Goal: Task Accomplishment & Management: Manage account settings

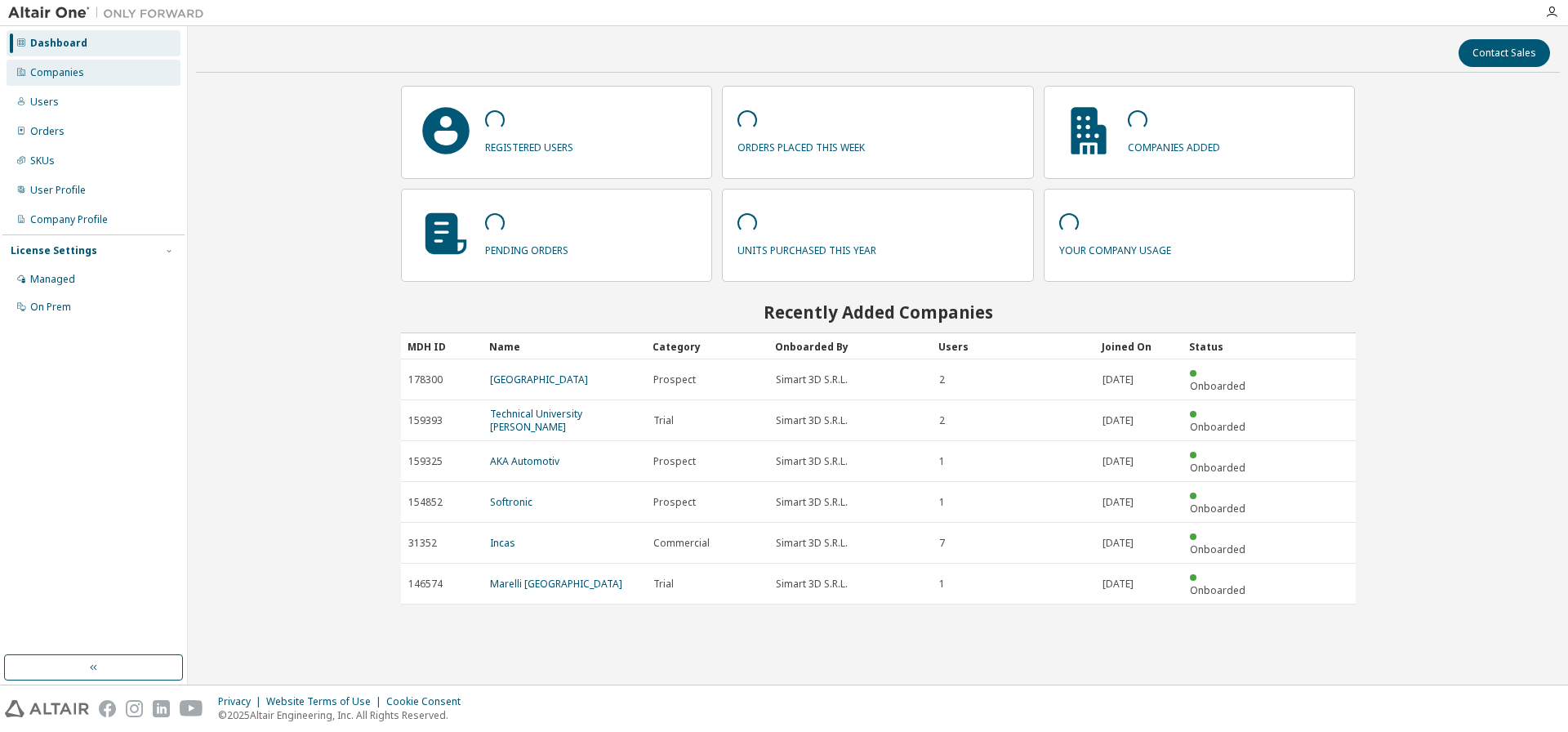
click at [55, 71] on div "Companies" at bounding box center [56, 72] width 53 height 13
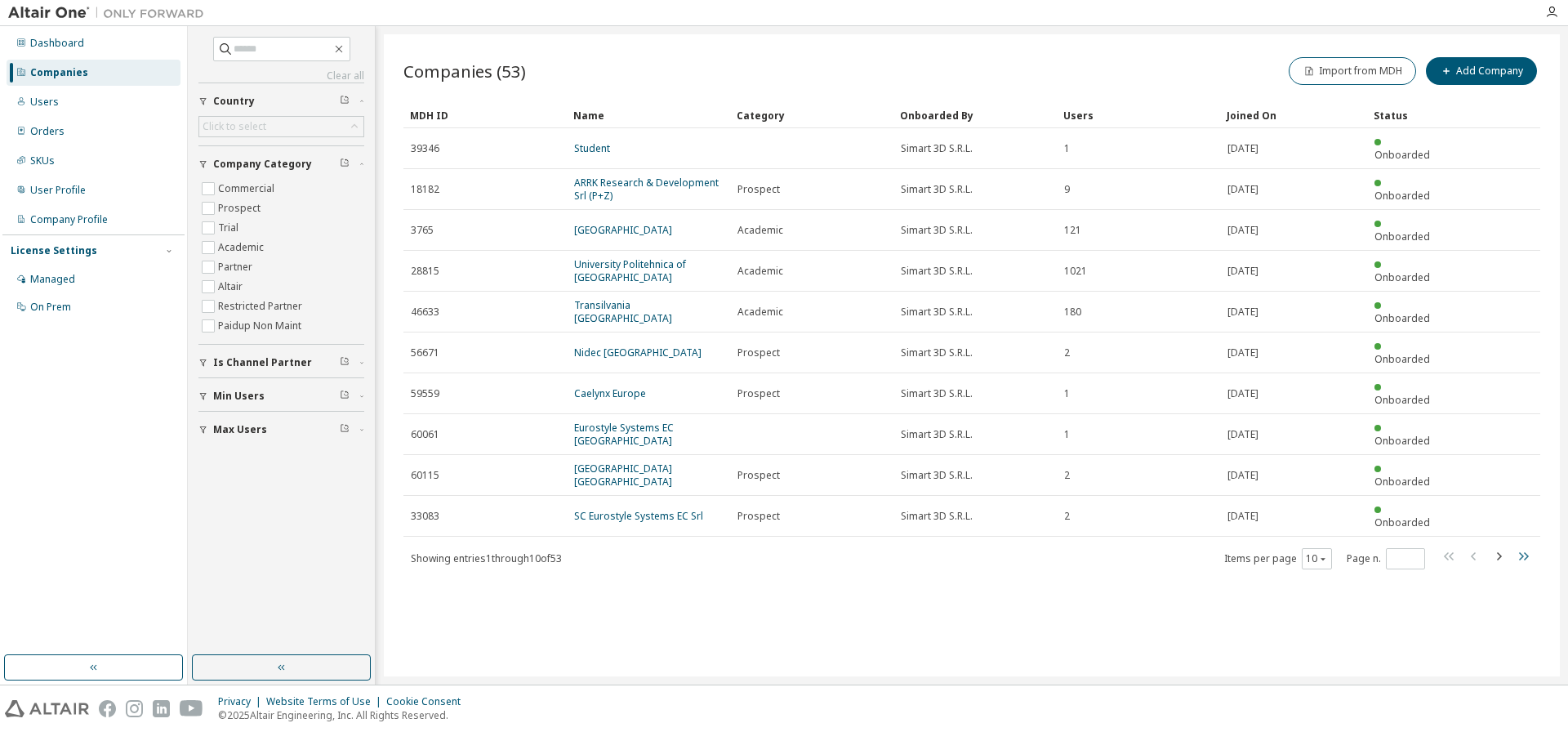
click at [1526, 552] on icon "button" at bounding box center [1524, 556] width 9 height 8
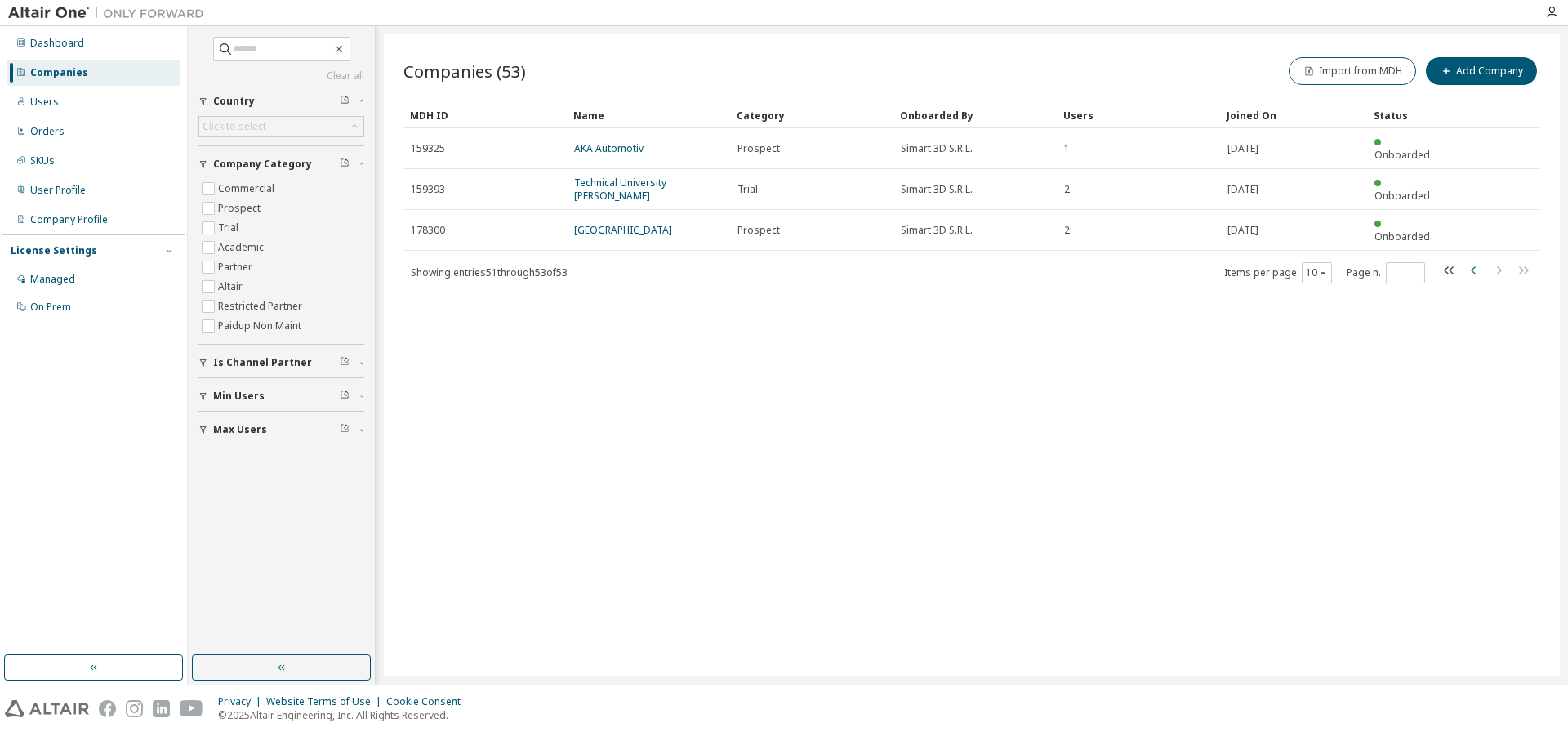
click at [1475, 267] on icon "button" at bounding box center [1472, 270] width 5 height 8
type input "*"
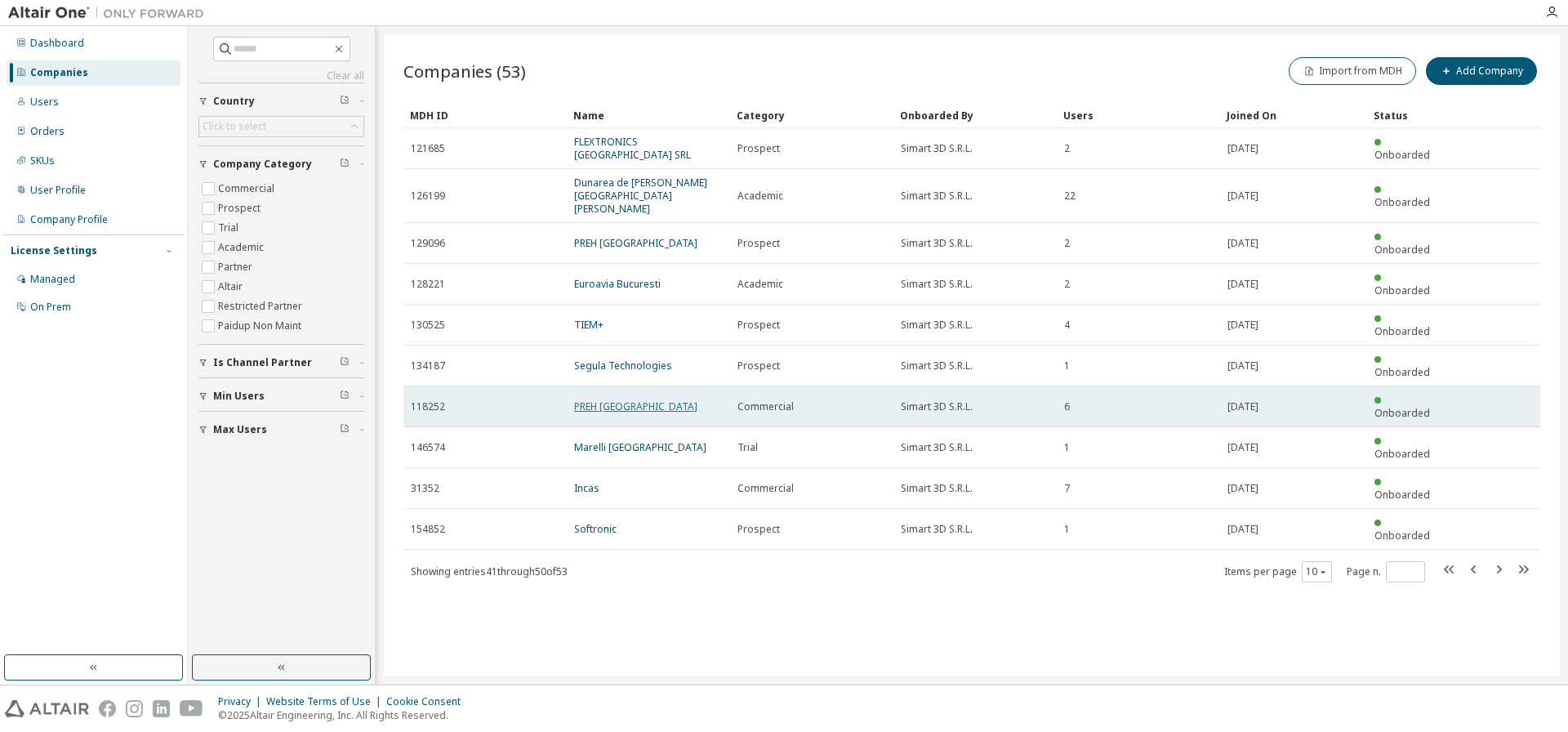
click at [602, 400] on link "PREH [GEOGRAPHIC_DATA]" at bounding box center [635, 406] width 123 height 14
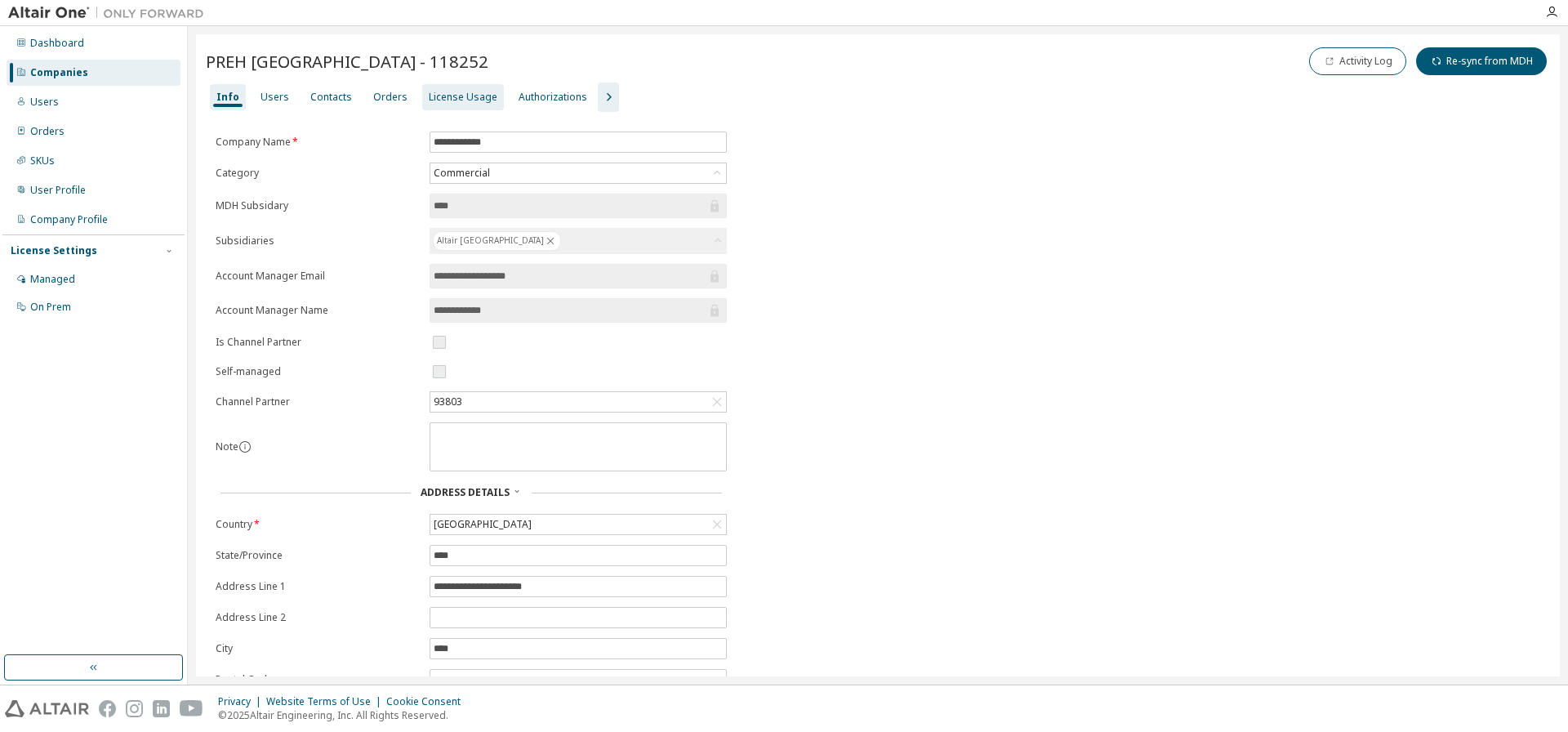
click at [453, 88] on div "License Usage" at bounding box center [463, 98] width 82 height 26
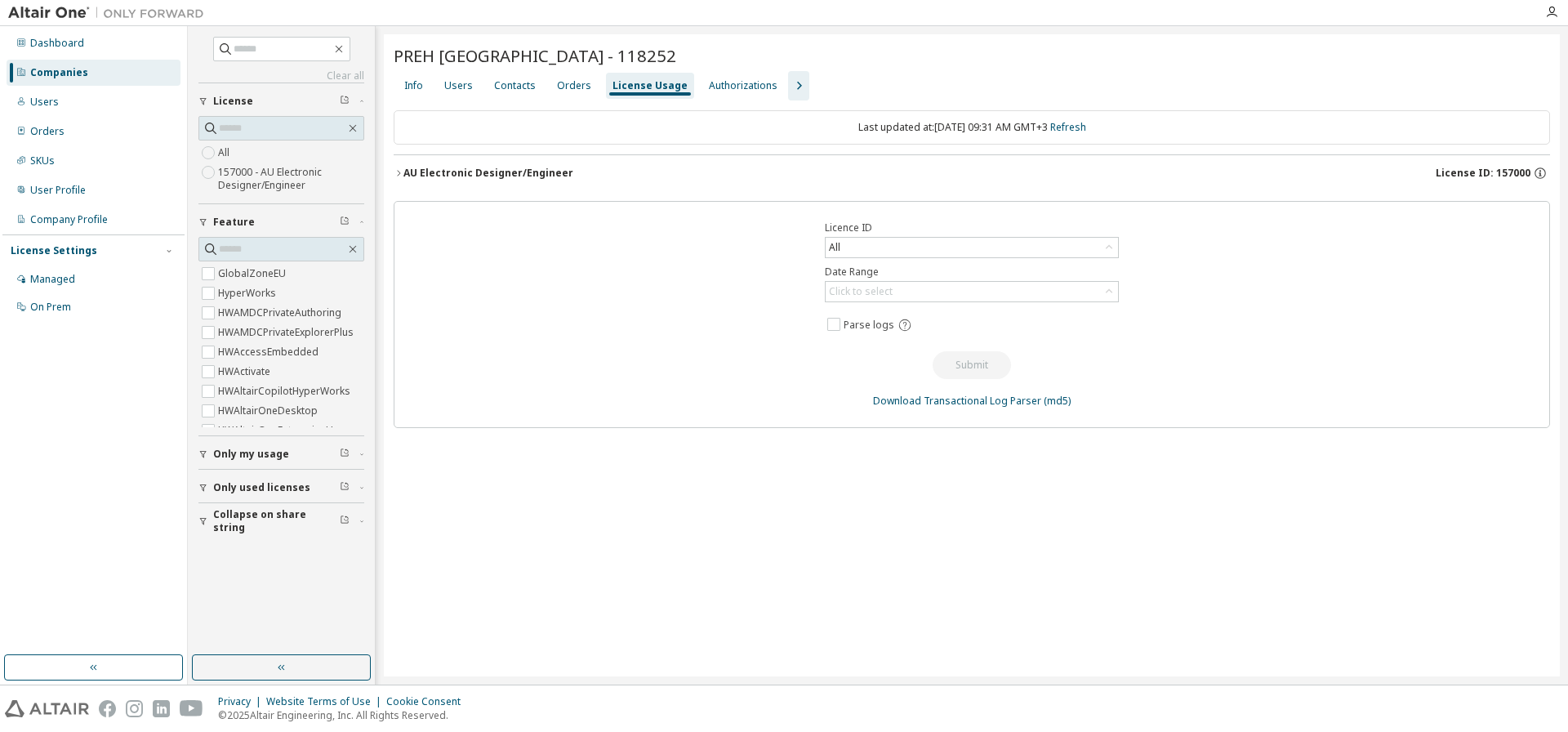
click at [451, 173] on div "AU Electronic Designer/Engineer" at bounding box center [488, 174] width 170 height 13
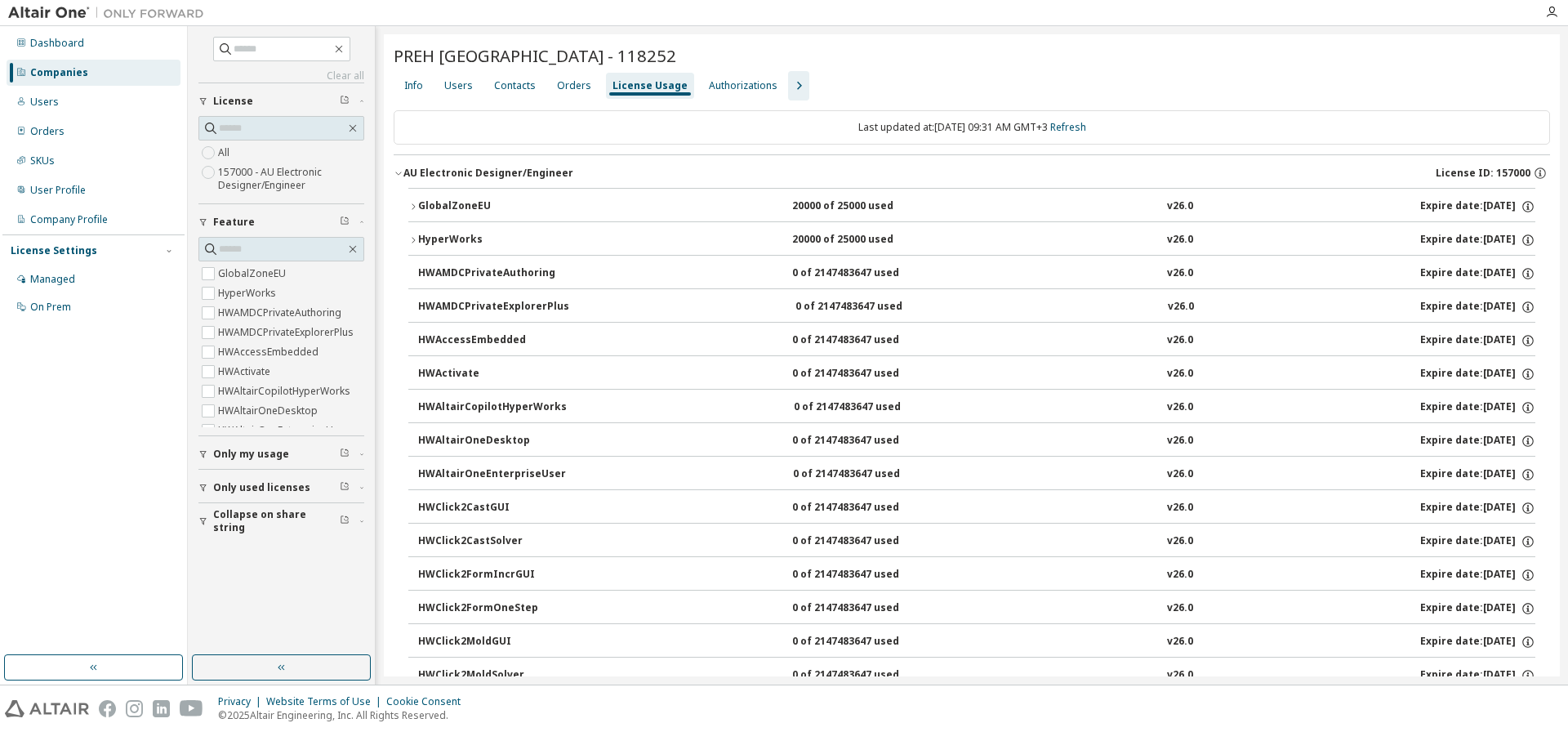
click at [53, 69] on div "Companies" at bounding box center [59, 72] width 58 height 13
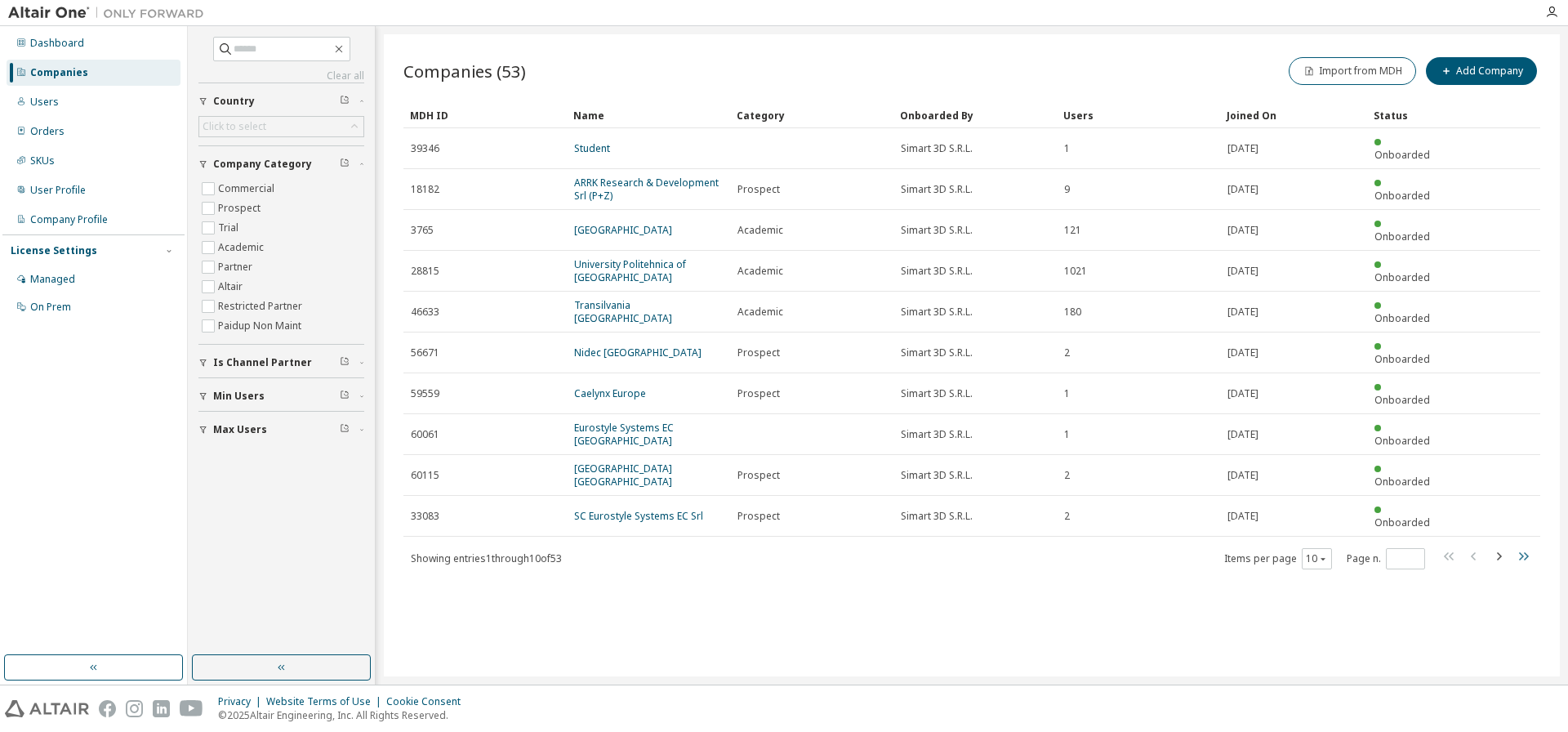
click at [1526, 546] on icon "button" at bounding box center [1522, 556] width 20 height 20
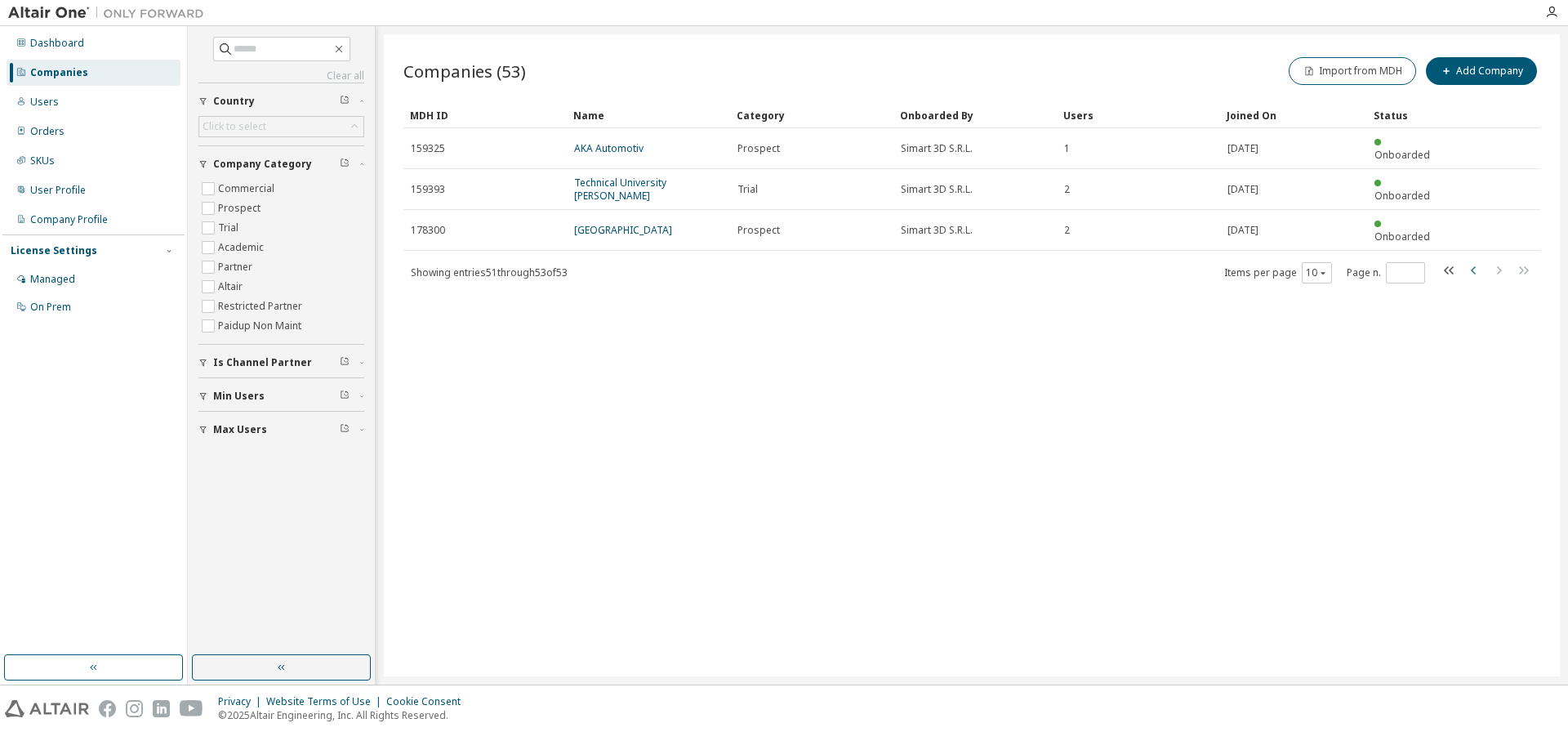
click at [1474, 267] on icon "button" at bounding box center [1472, 270] width 5 height 8
type input "*"
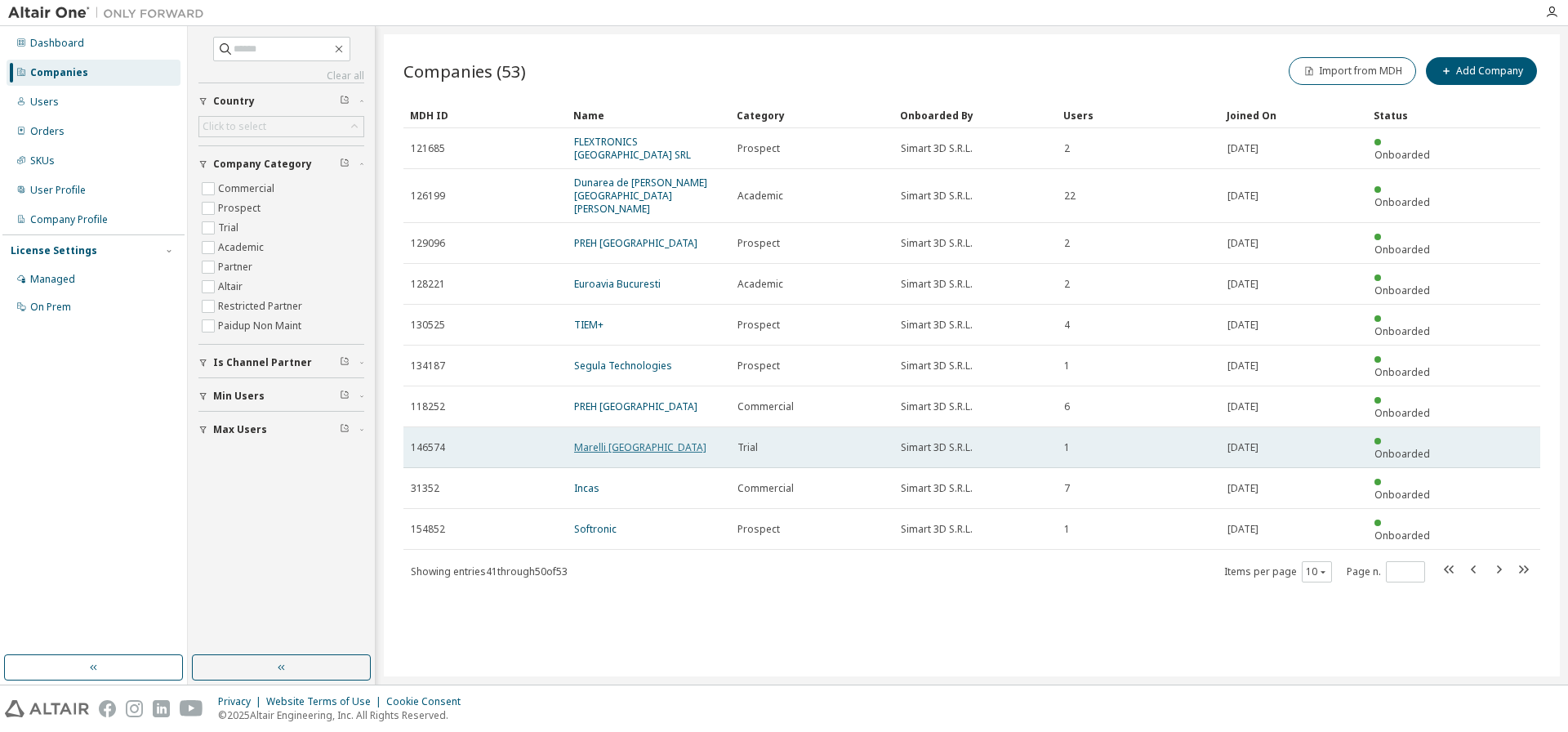
click at [619, 440] on link "Marelli [GEOGRAPHIC_DATA]" at bounding box center [640, 447] width 132 height 14
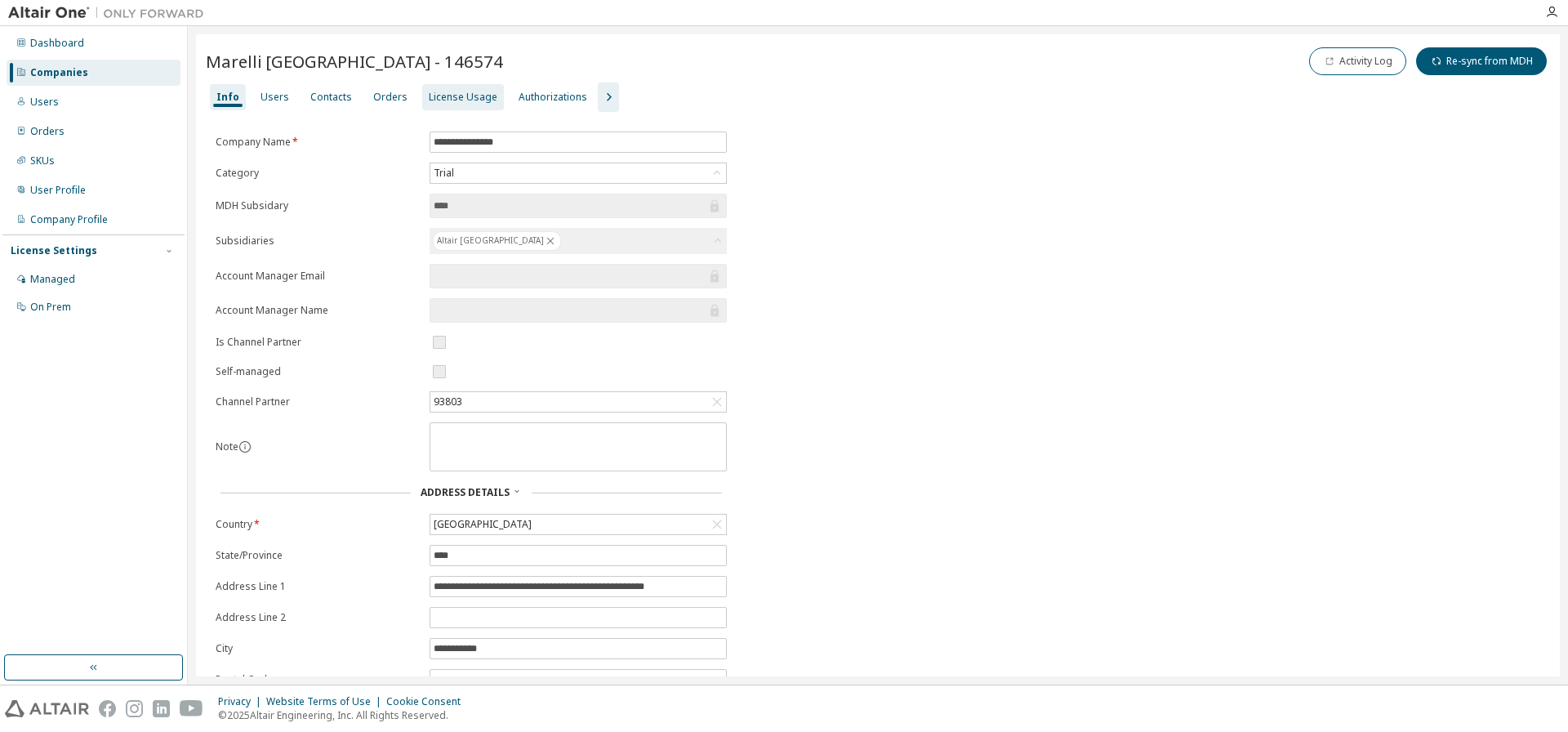
click at [455, 92] on div "License Usage" at bounding box center [463, 98] width 69 height 13
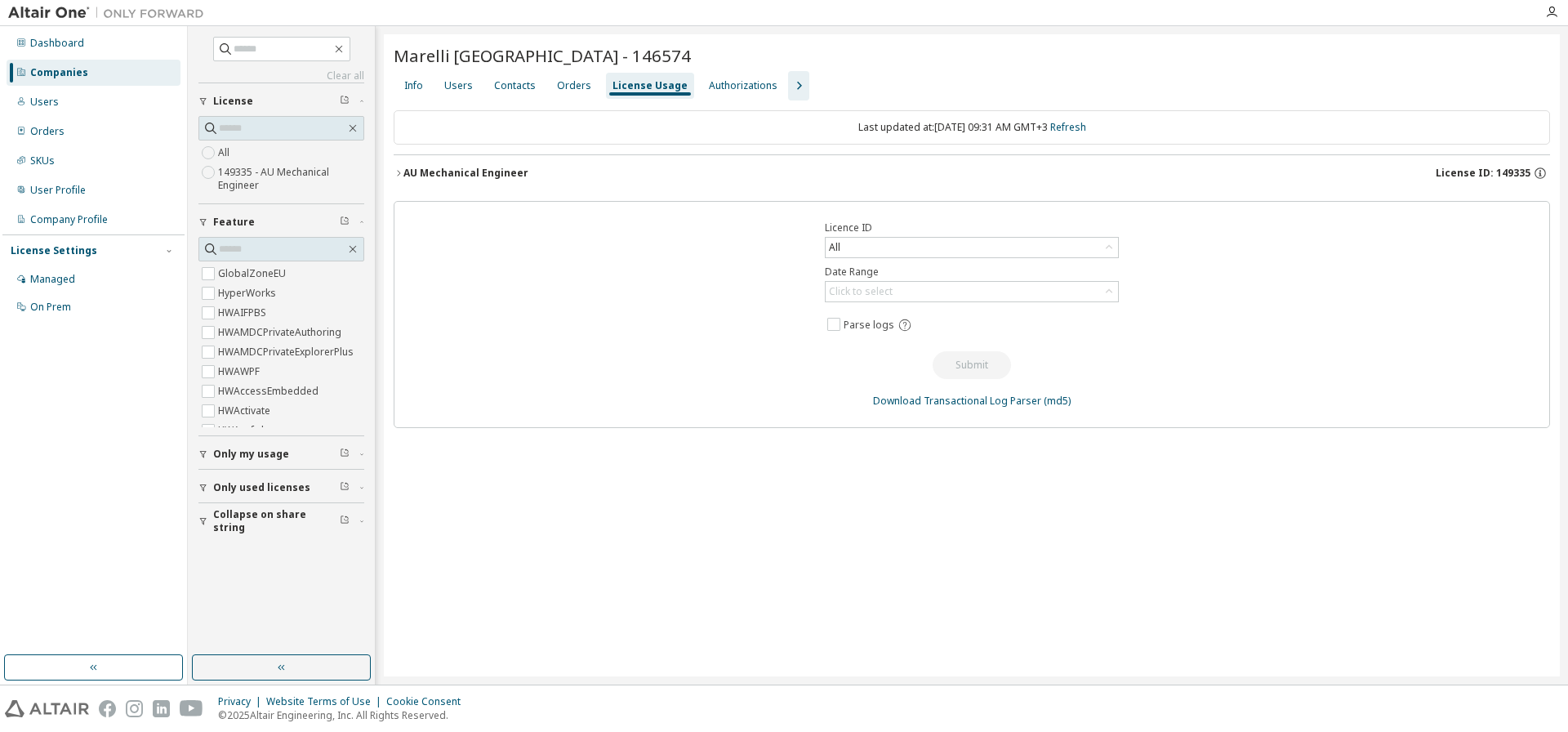
click at [455, 171] on div "AU Mechanical Engineer" at bounding box center [465, 174] width 125 height 13
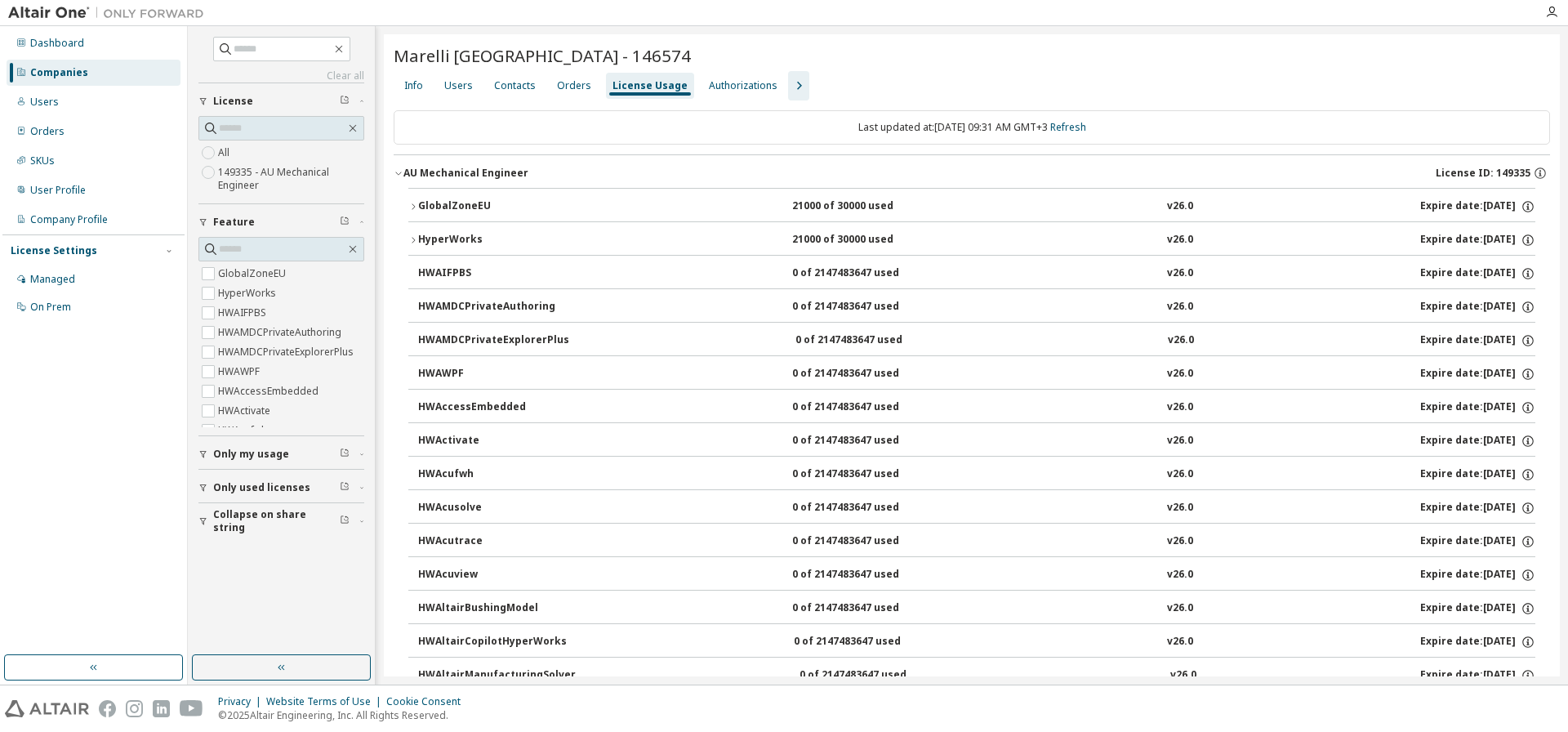
click at [400, 173] on icon "button" at bounding box center [398, 173] width 9 height 9
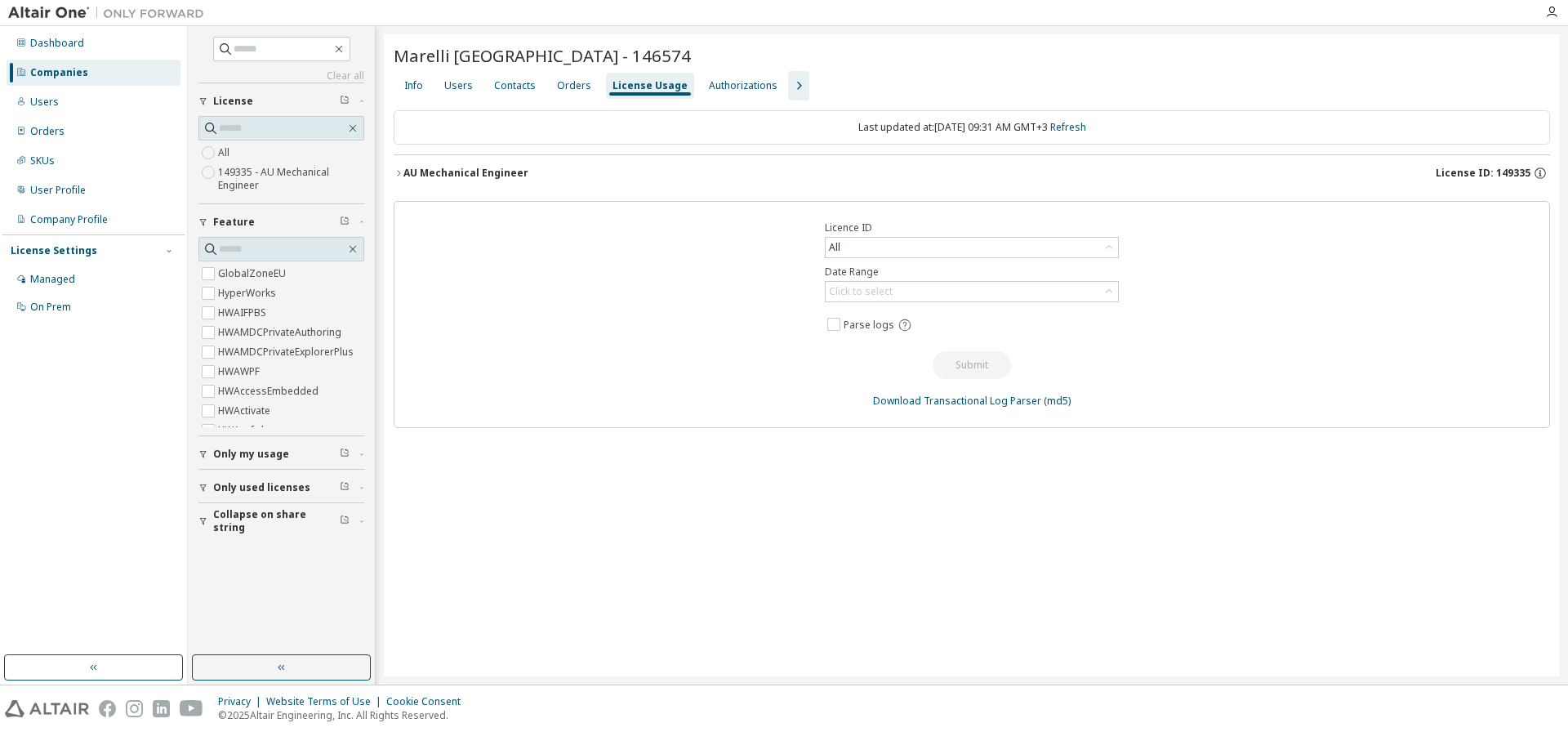
click at [67, 67] on div "Companies" at bounding box center [59, 72] width 58 height 13
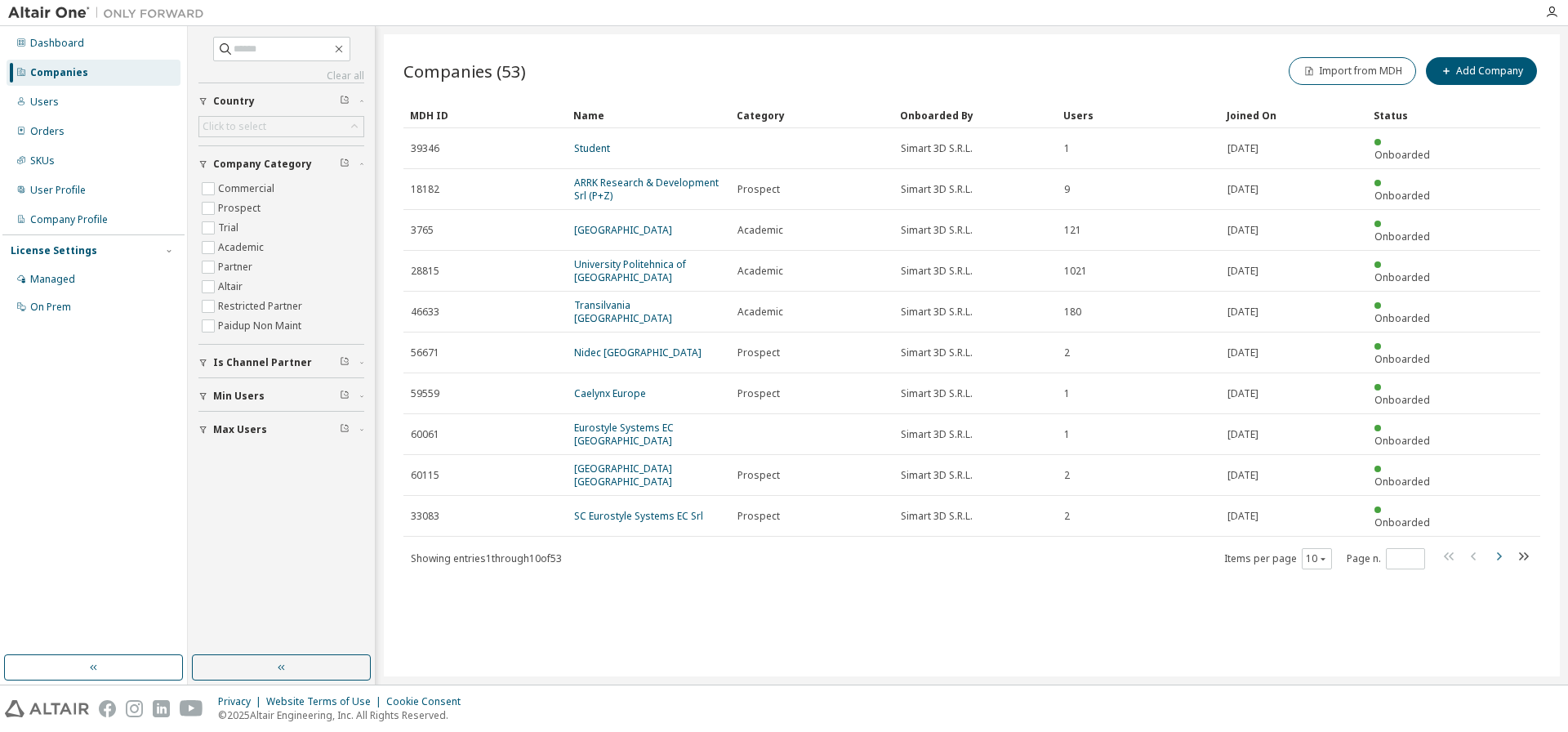
click at [1497, 546] on icon "button" at bounding box center [1498, 556] width 20 height 20
type input "*"
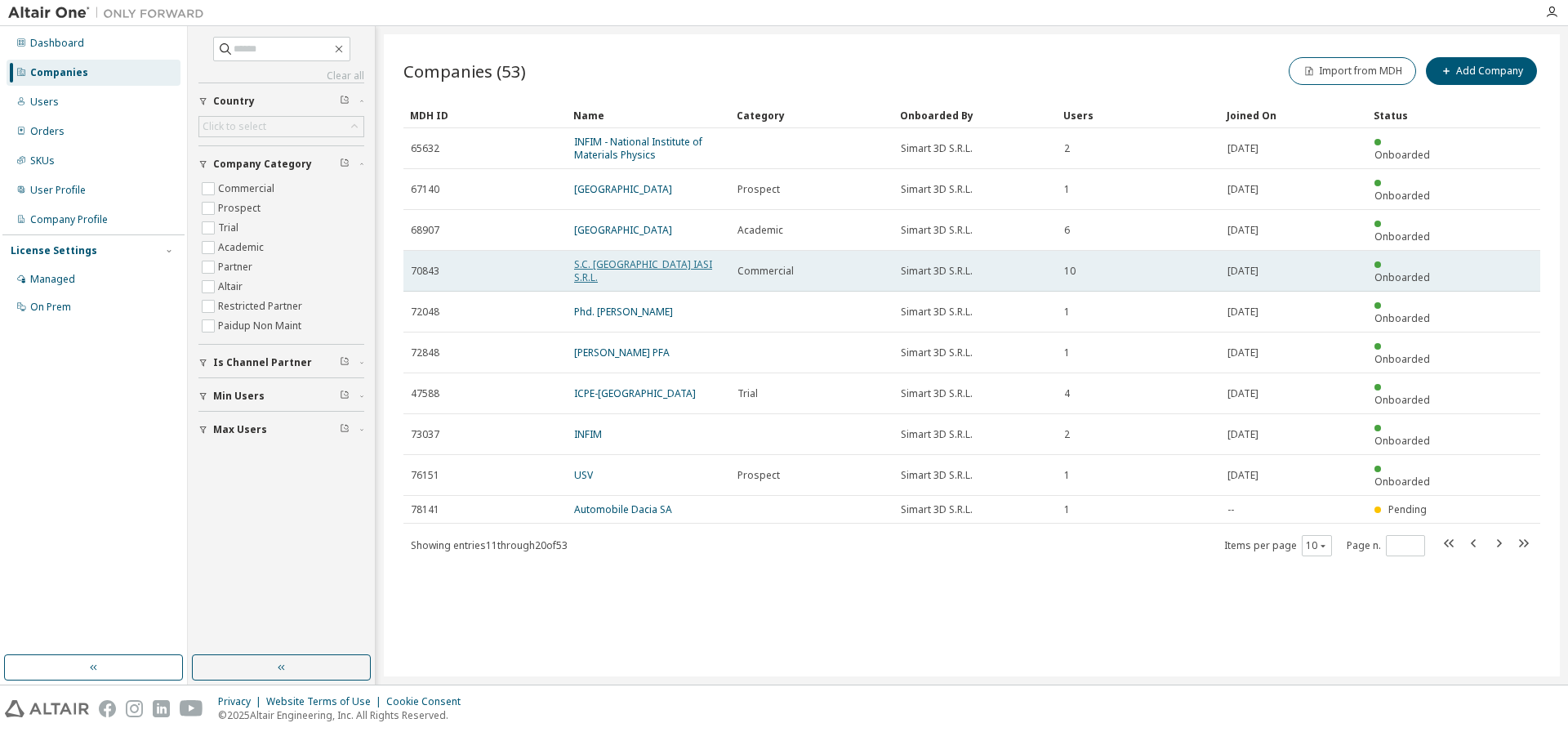
click at [640, 257] on link "S.C. [GEOGRAPHIC_DATA] IASI S.R.L." at bounding box center [643, 270] width 138 height 27
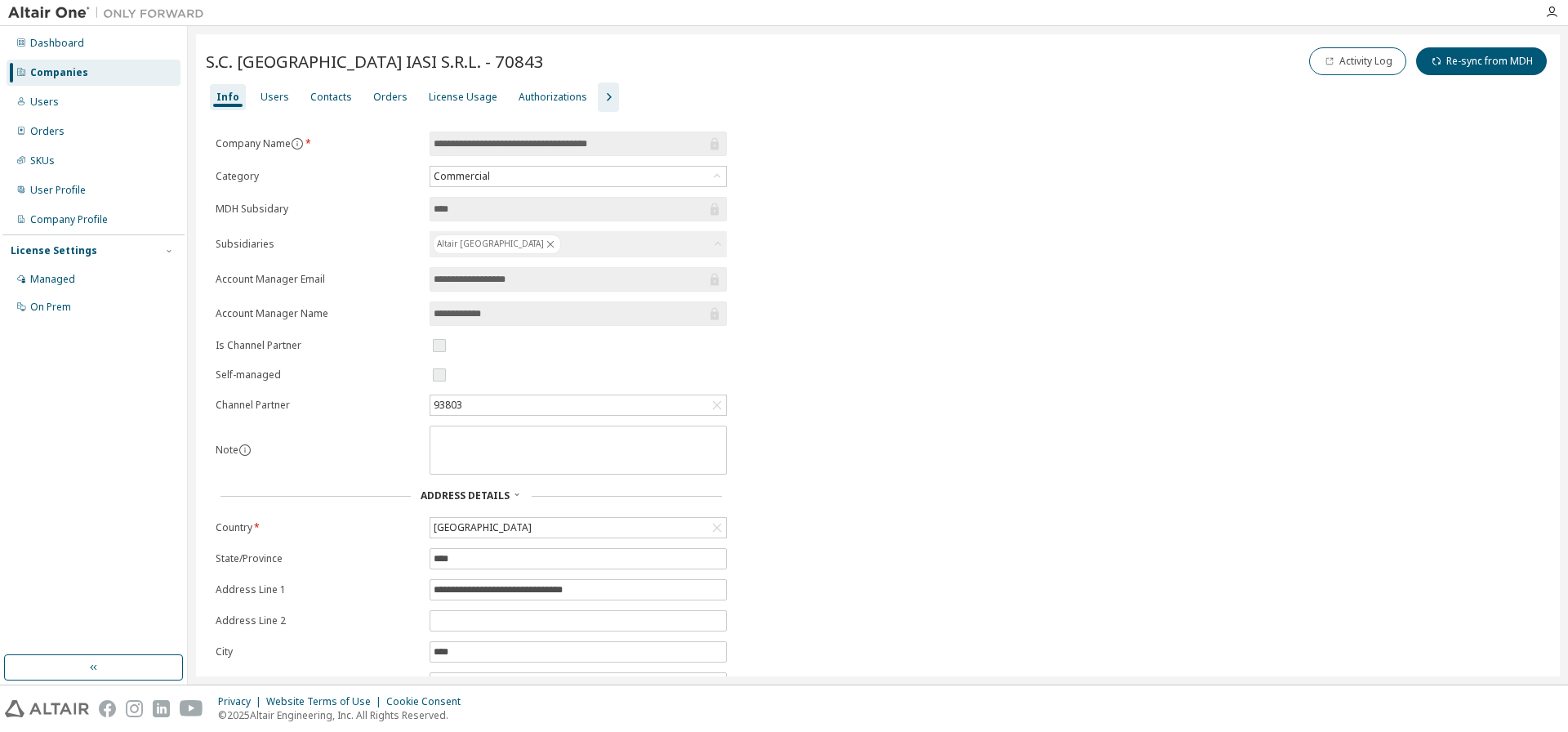
drag, startPoint x: 456, startPoint y: 99, endPoint x: 462, endPoint y: 110, distance: 12.5
click at [456, 99] on div "License Usage" at bounding box center [463, 98] width 69 height 13
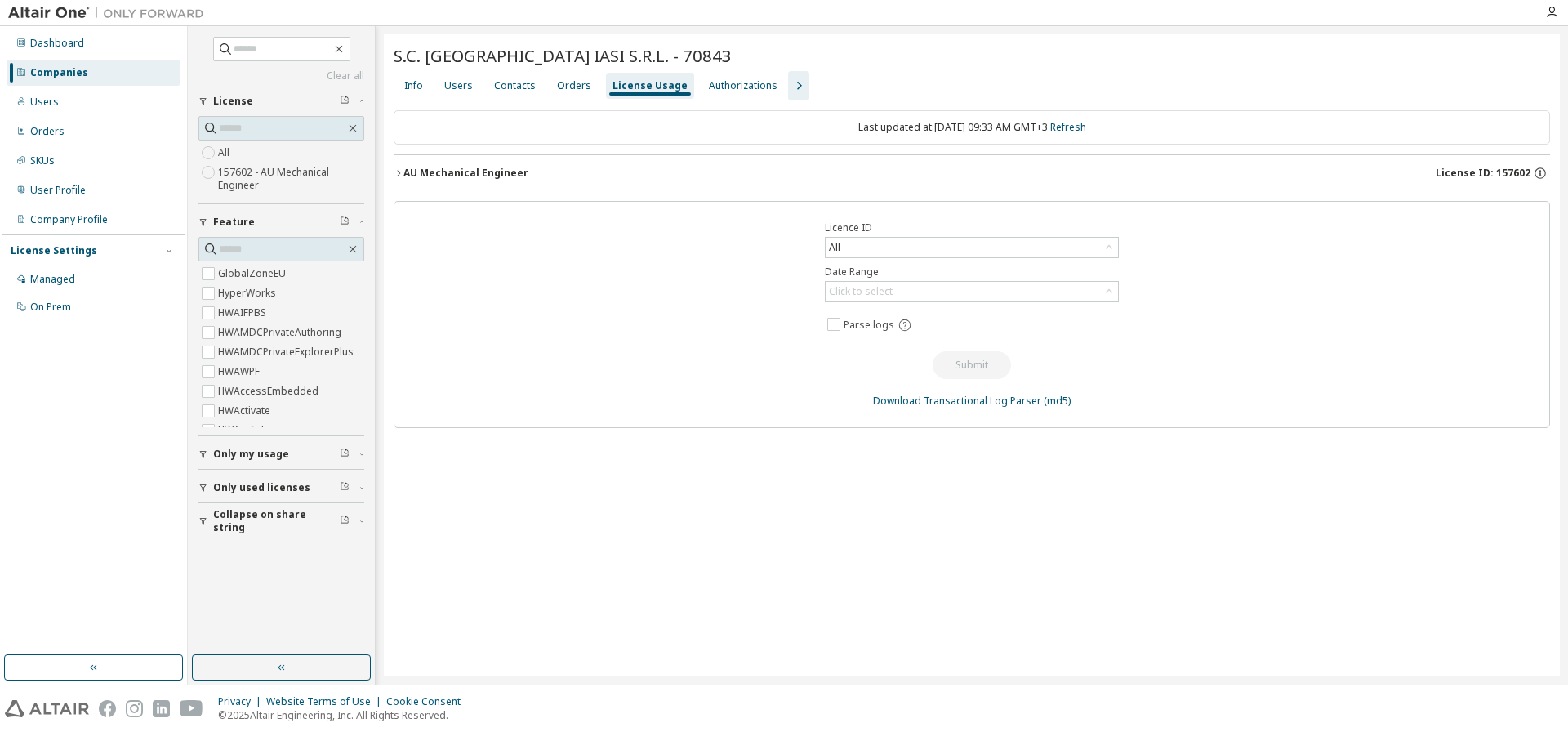
click at [464, 176] on div "AU Mechanical Engineer" at bounding box center [465, 174] width 125 height 13
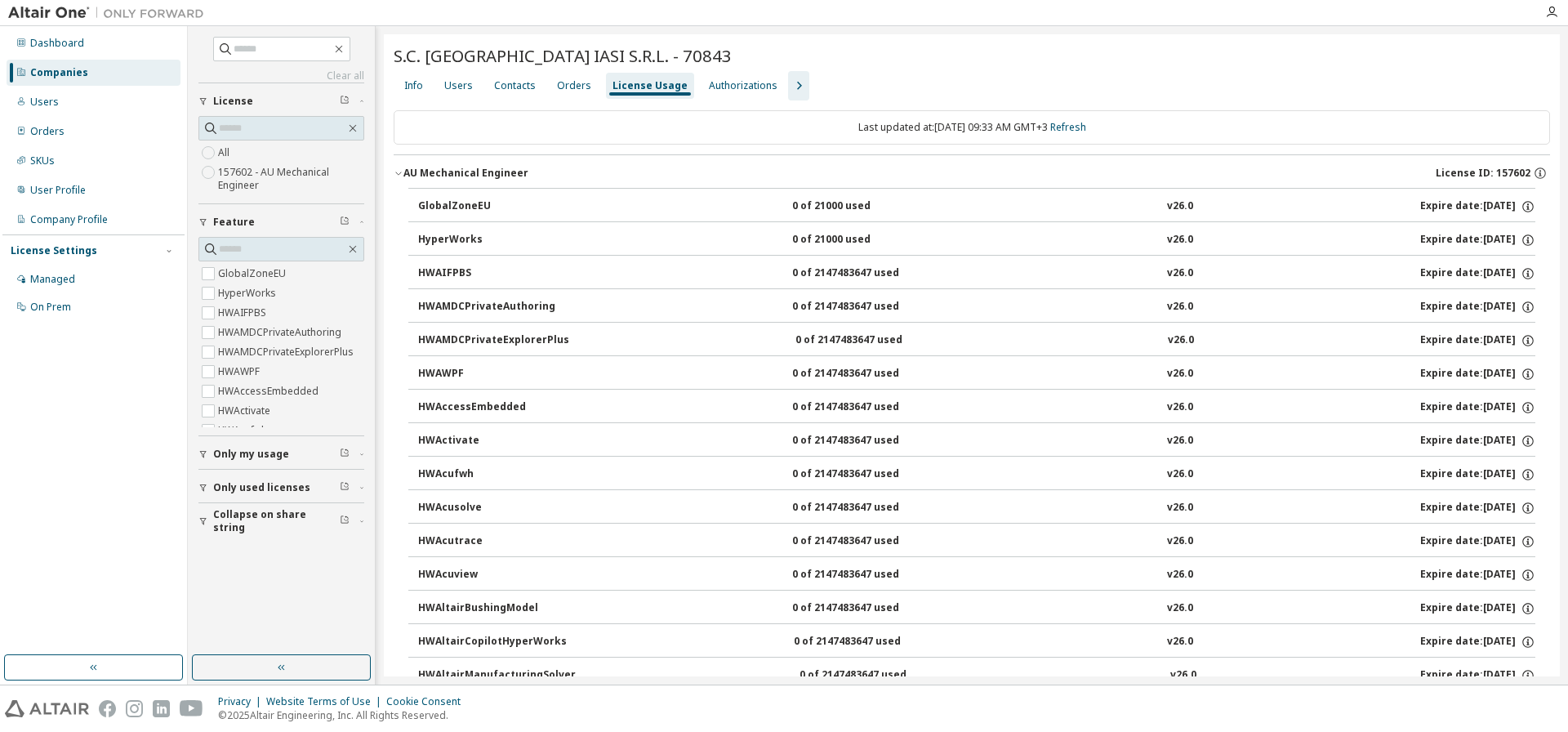
click at [399, 171] on icon "button" at bounding box center [398, 173] width 9 height 9
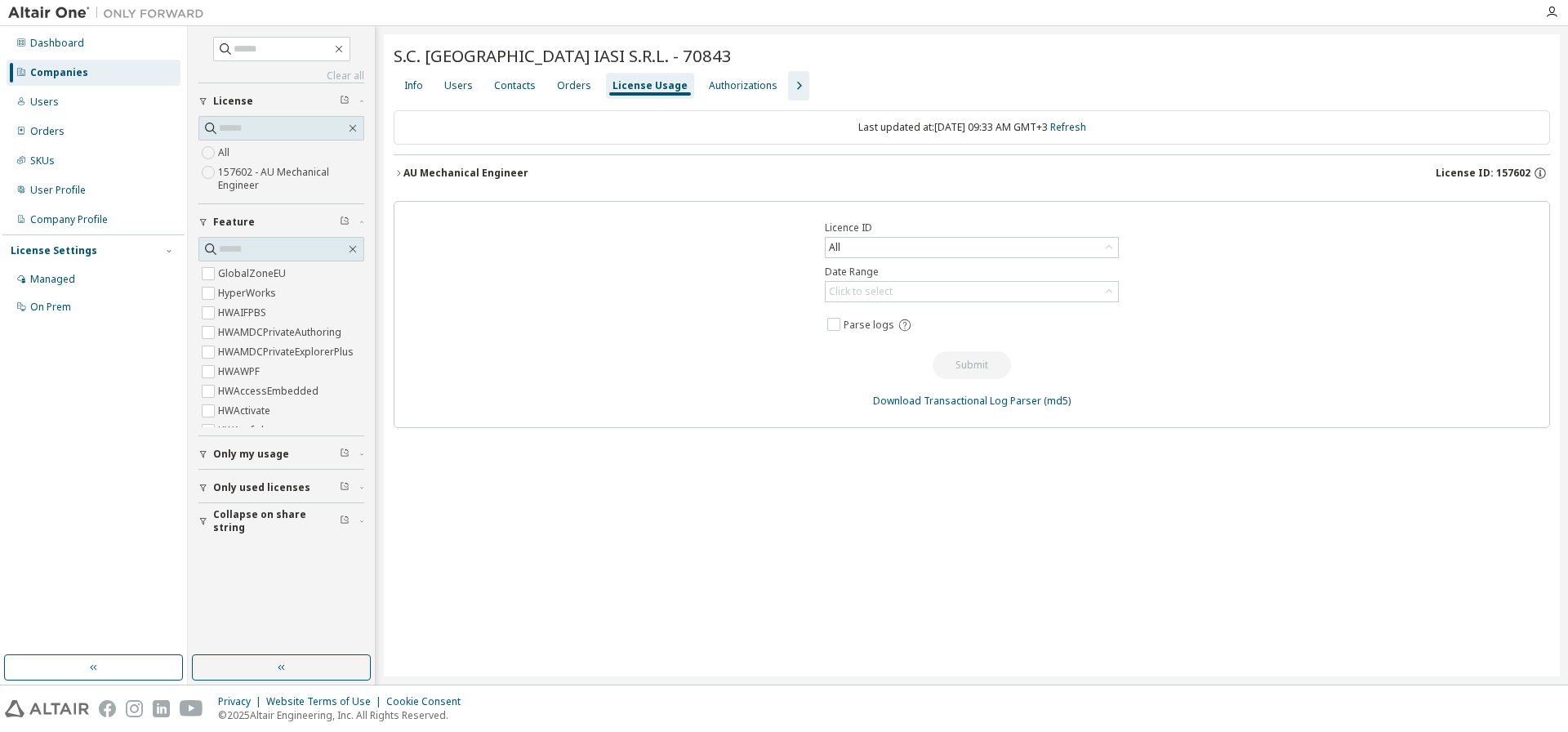
click at [76, 72] on div "Companies" at bounding box center [59, 72] width 58 height 13
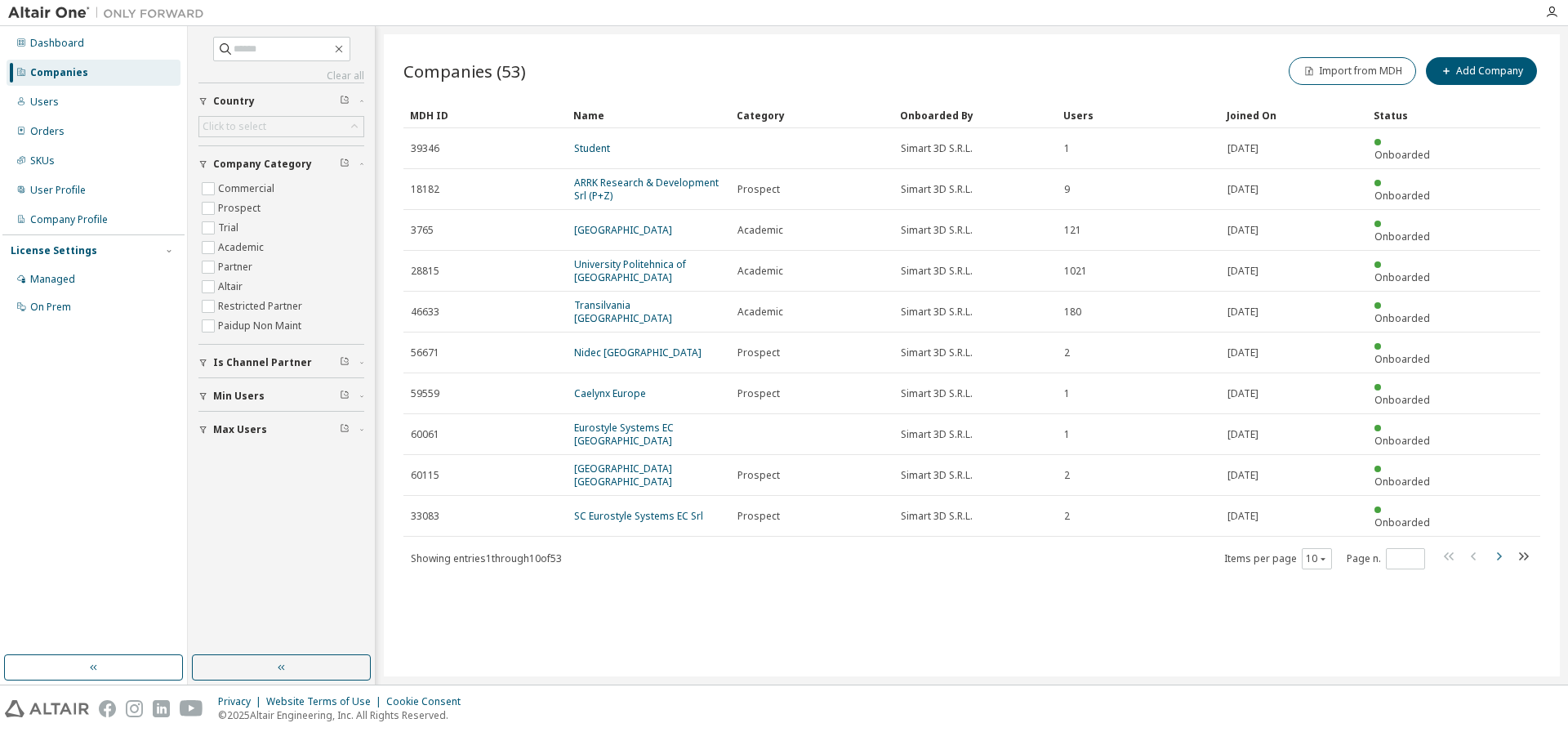
click at [1499, 546] on icon "button" at bounding box center [1498, 556] width 20 height 20
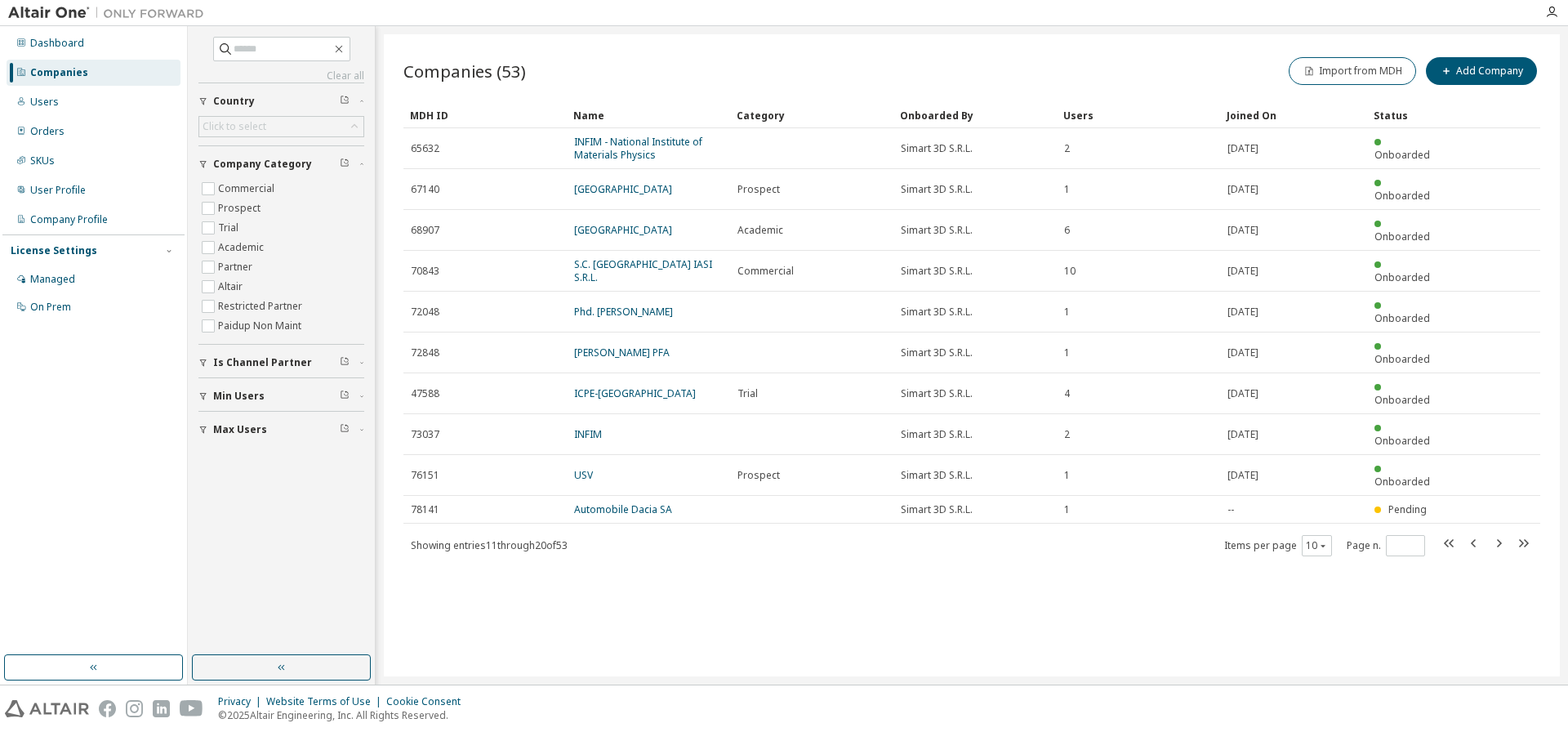
click at [1500, 533] on icon "button" at bounding box center [1498, 542] width 20 height 20
type input "*"
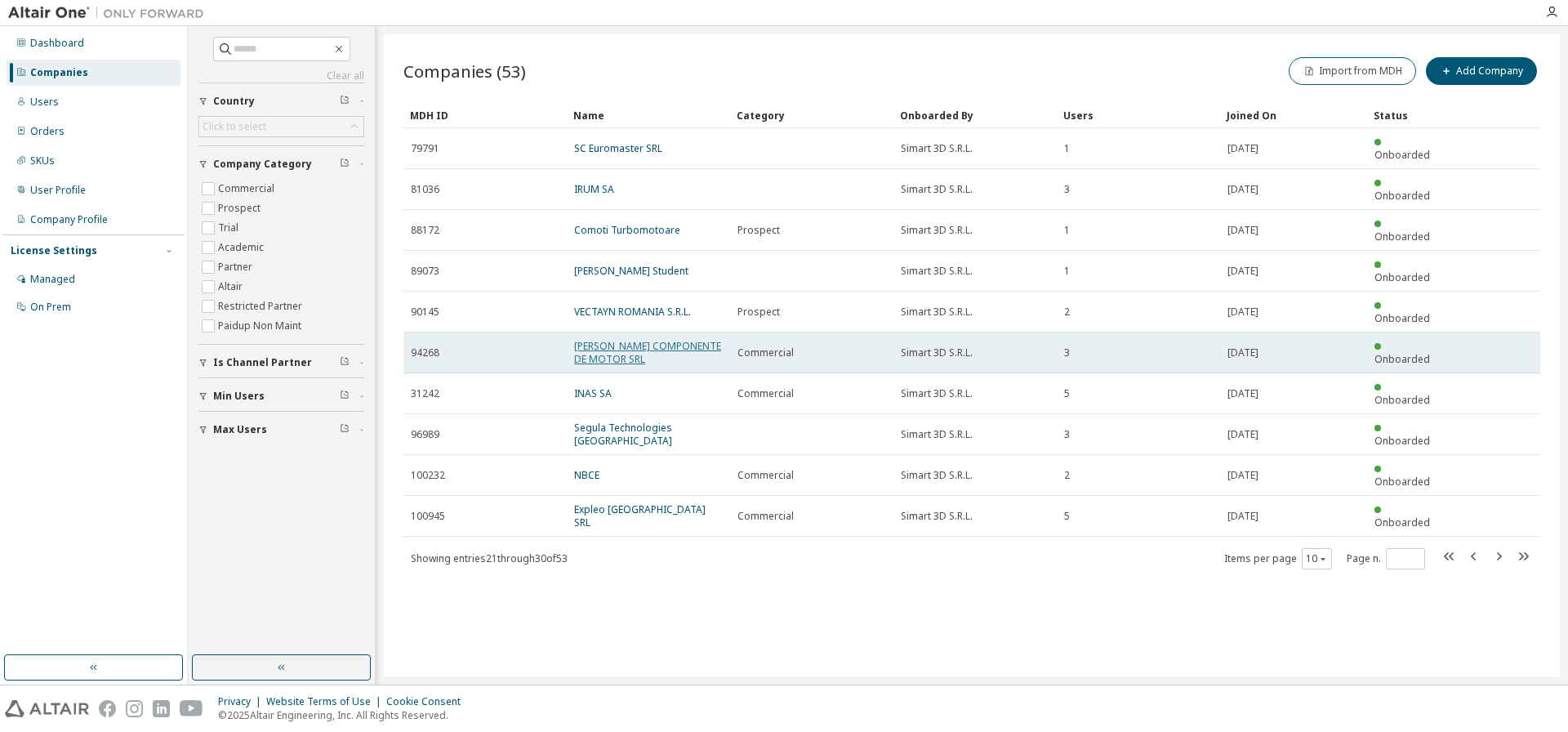
click at [628, 339] on link "[PERSON_NAME] COMPONENTE DE MOTOR SRL" at bounding box center [647, 352] width 147 height 27
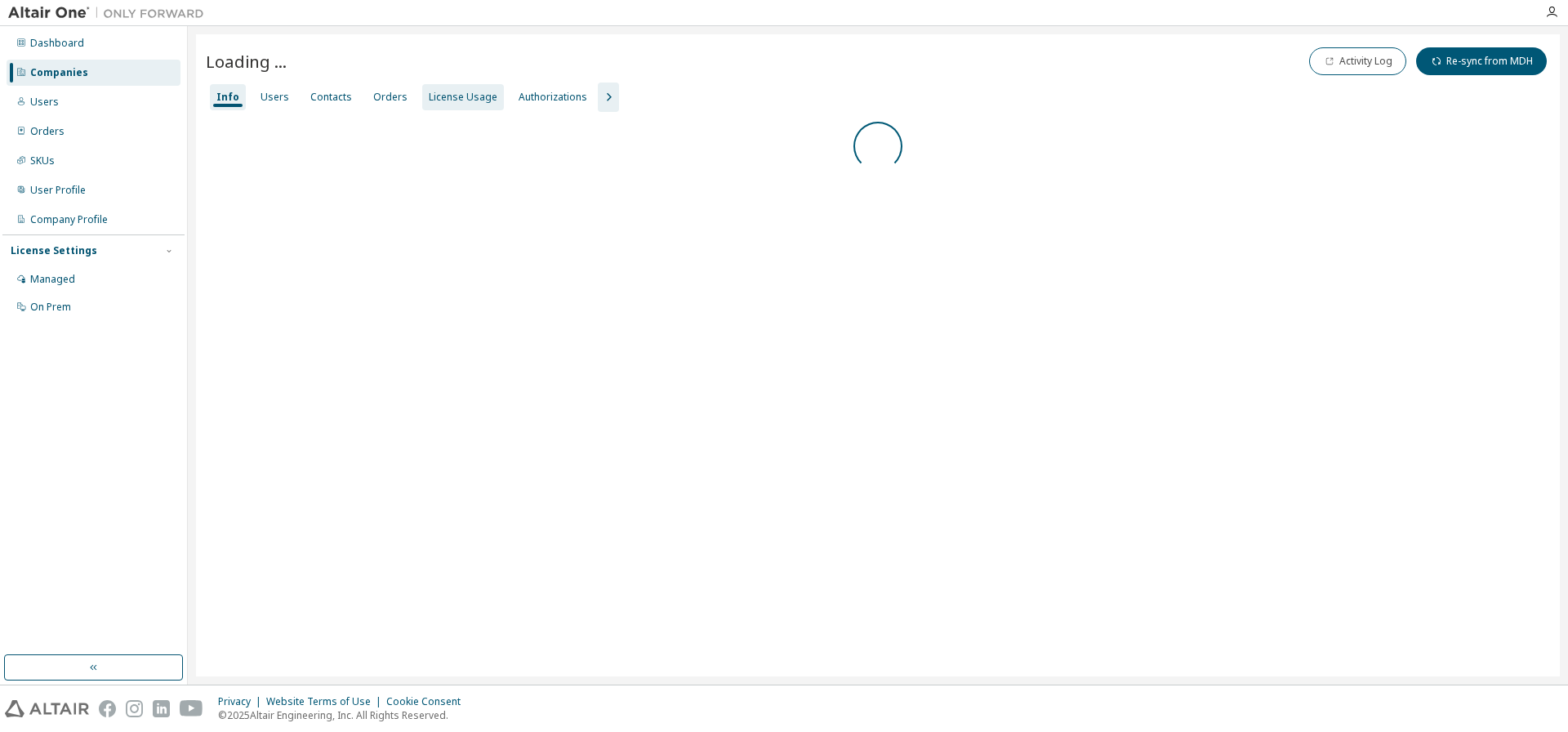
click at [444, 102] on div "License Usage" at bounding box center [463, 98] width 69 height 13
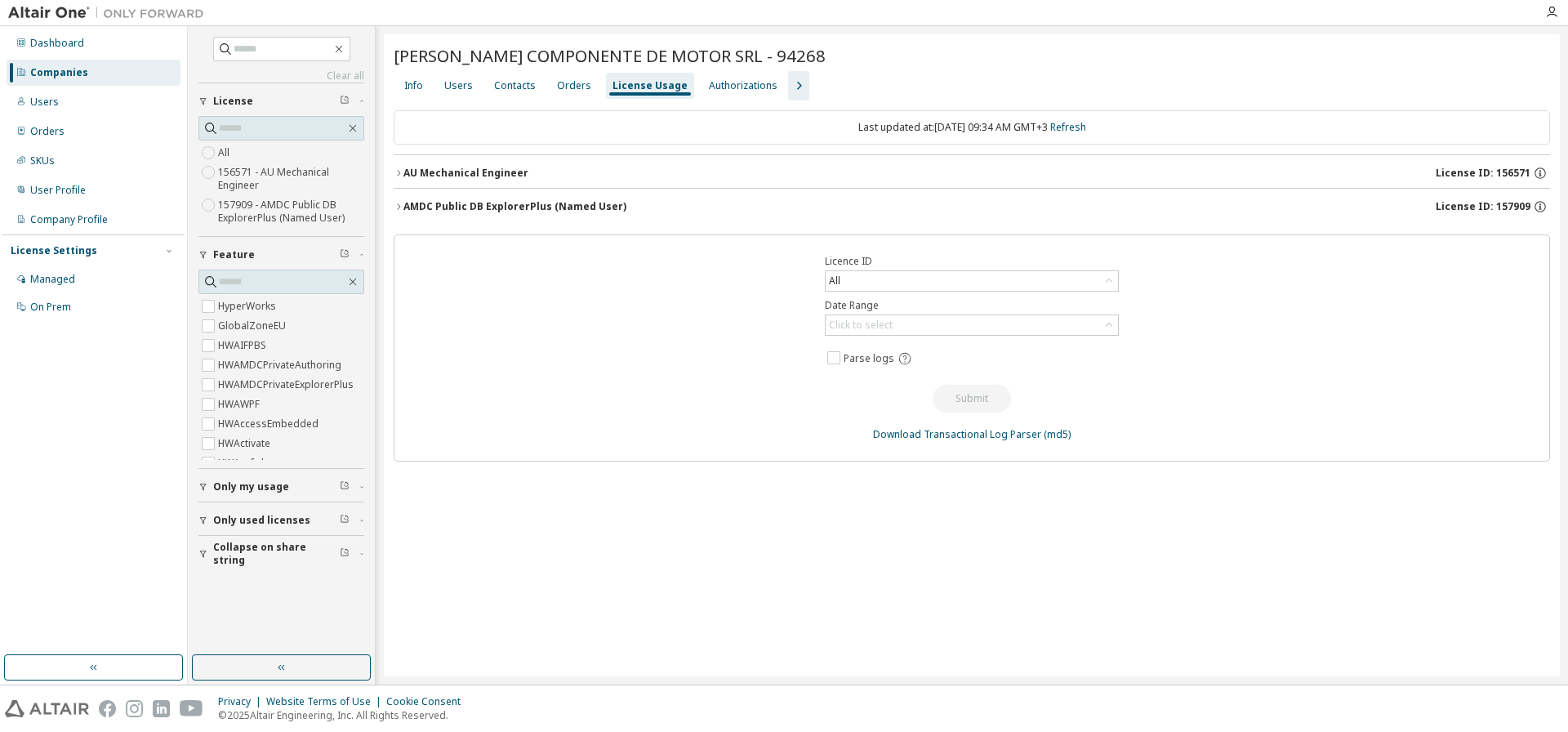
click at [456, 175] on div "AU Mechanical Engineer" at bounding box center [465, 174] width 125 height 13
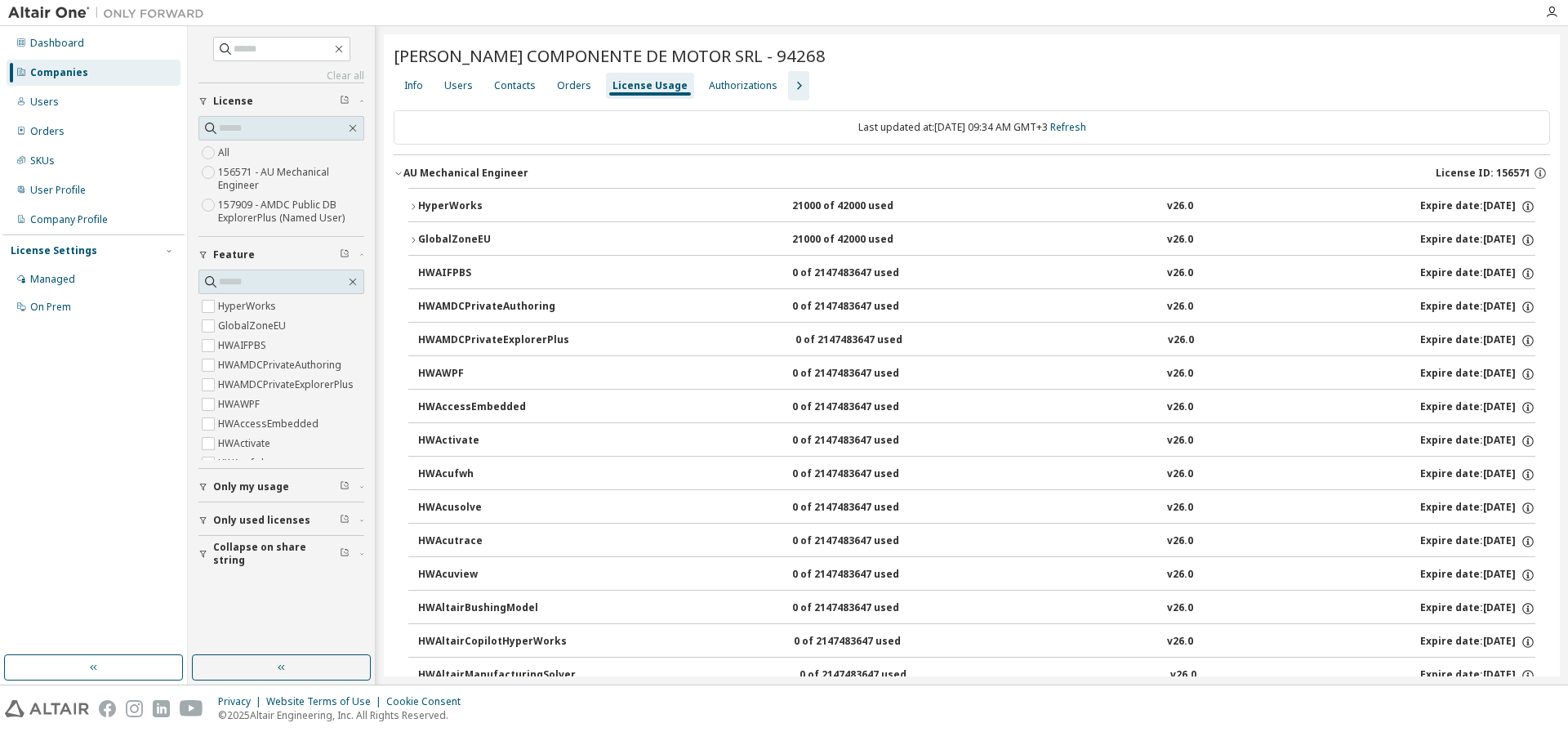
click at [401, 173] on icon "button" at bounding box center [398, 173] width 9 height 9
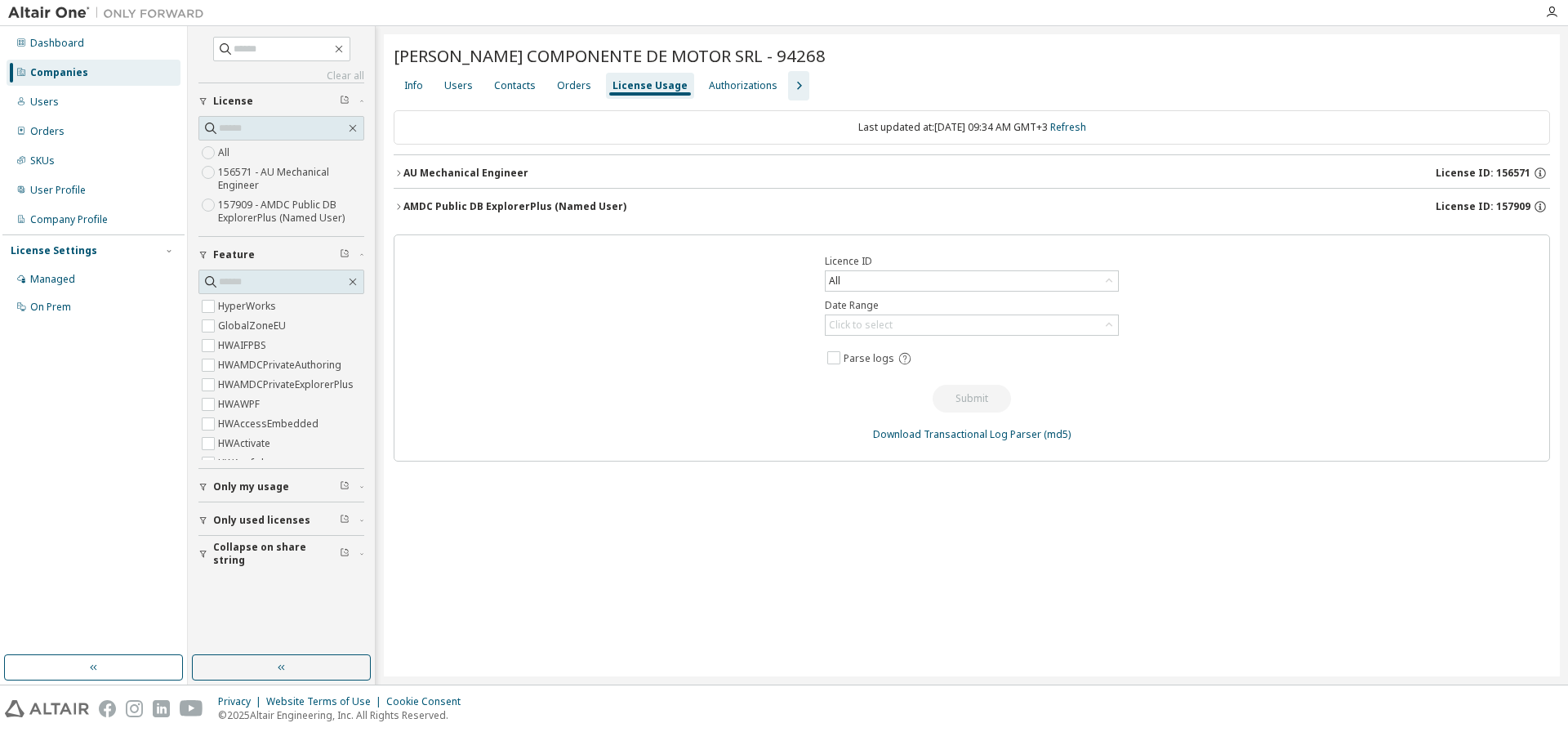
click at [86, 78] on div "Companies" at bounding box center [93, 73] width 174 height 26
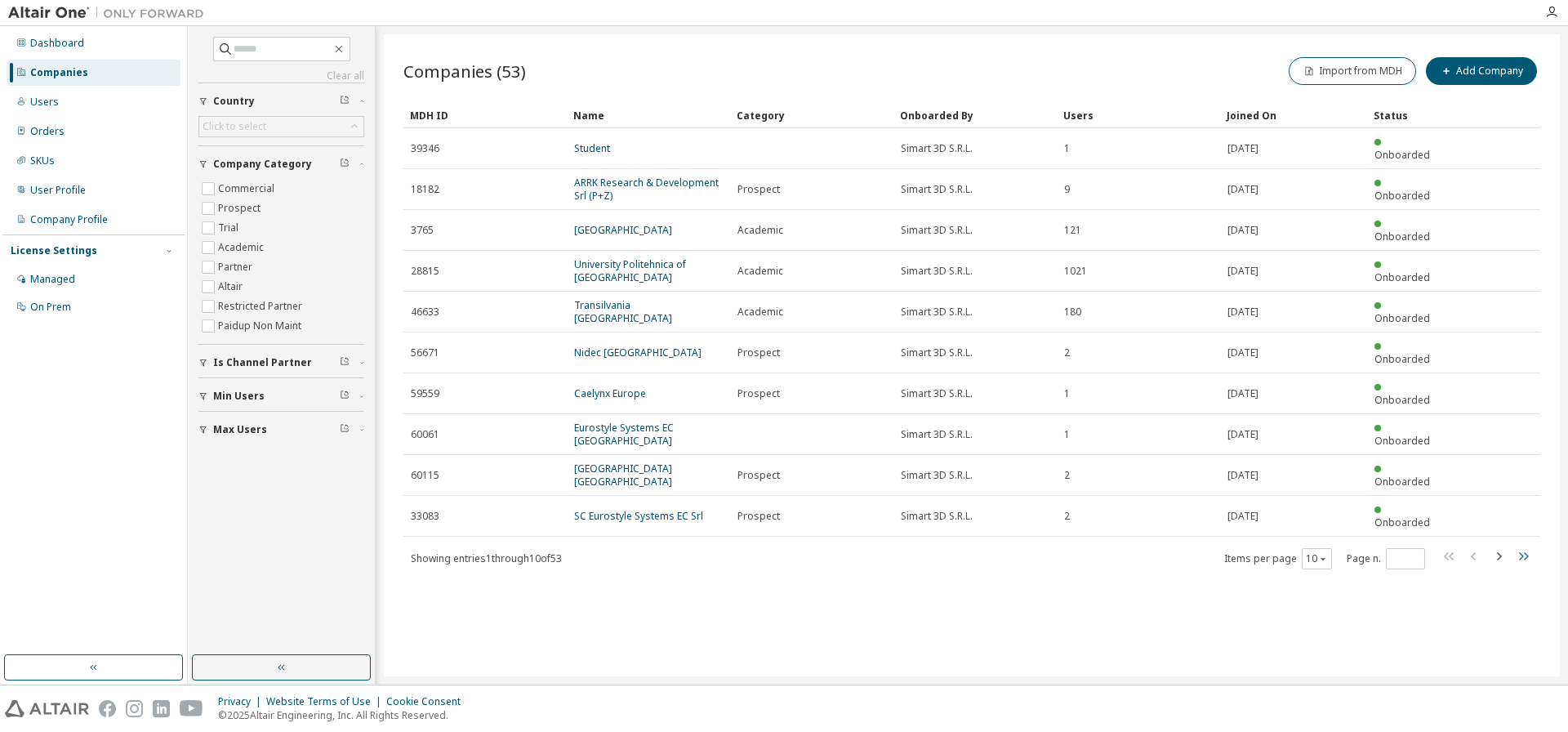
click at [1529, 552] on icon "button" at bounding box center [1524, 556] width 9 height 8
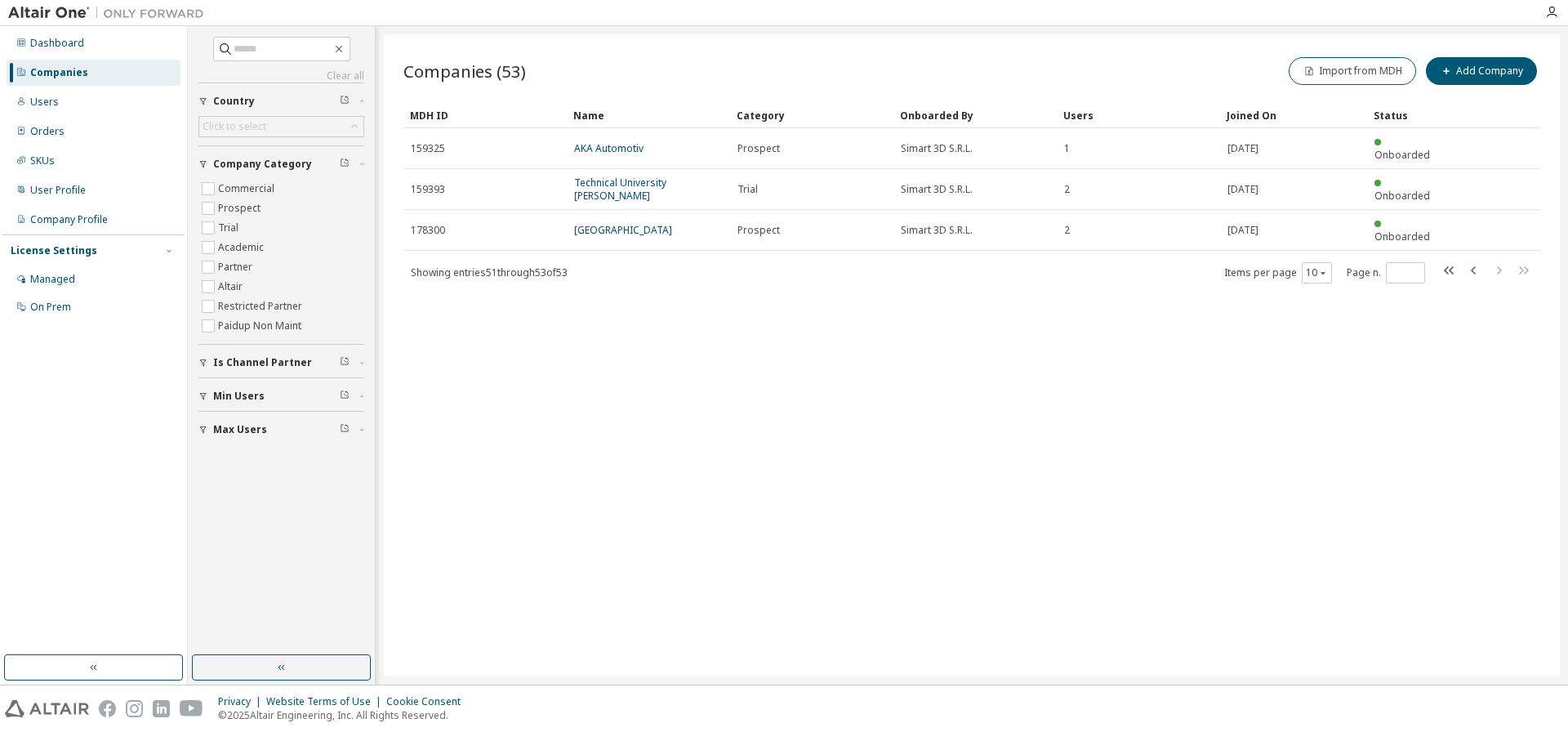
click at [1473, 267] on icon "button" at bounding box center [1472, 270] width 5 height 8
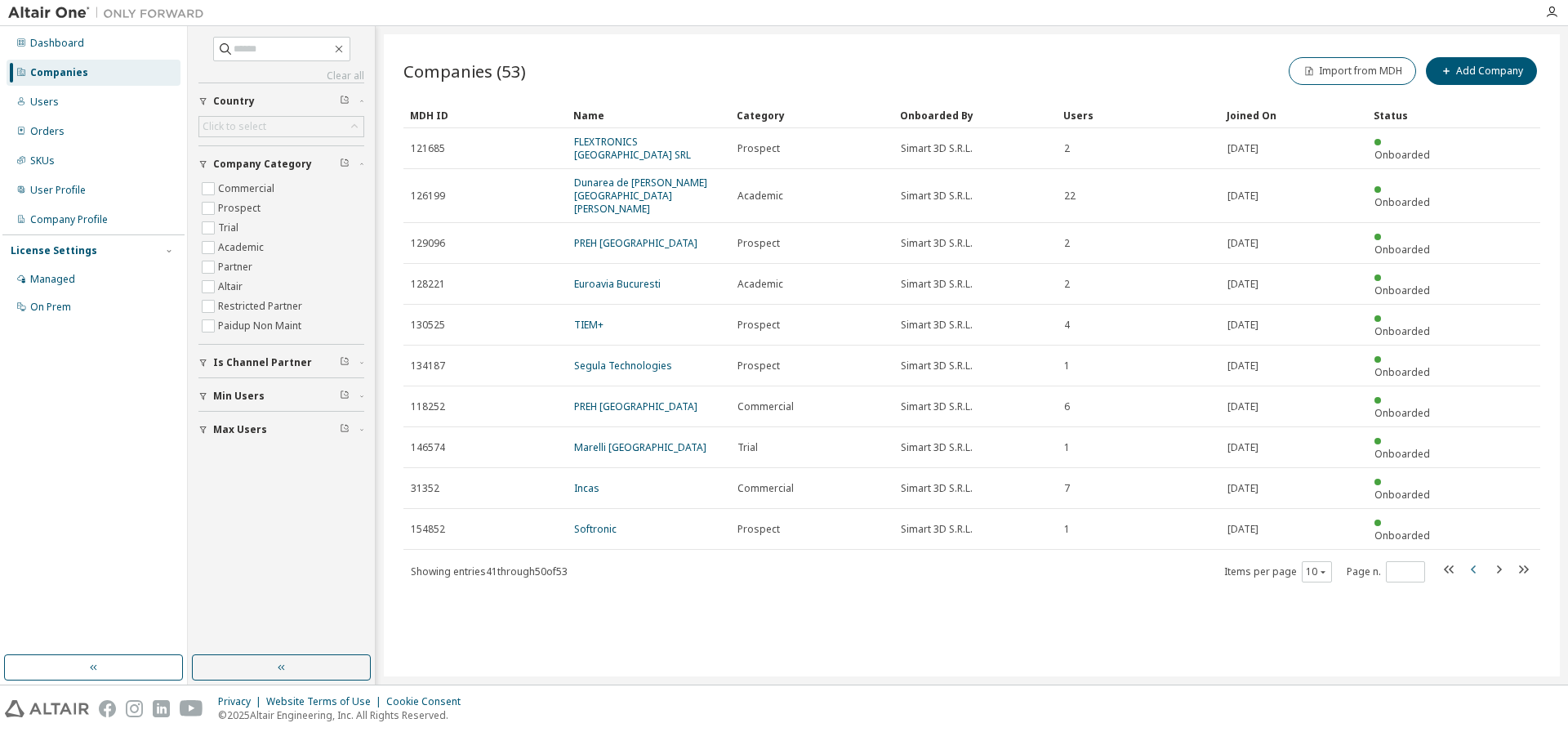
click at [1477, 559] on icon "button" at bounding box center [1473, 569] width 20 height 20
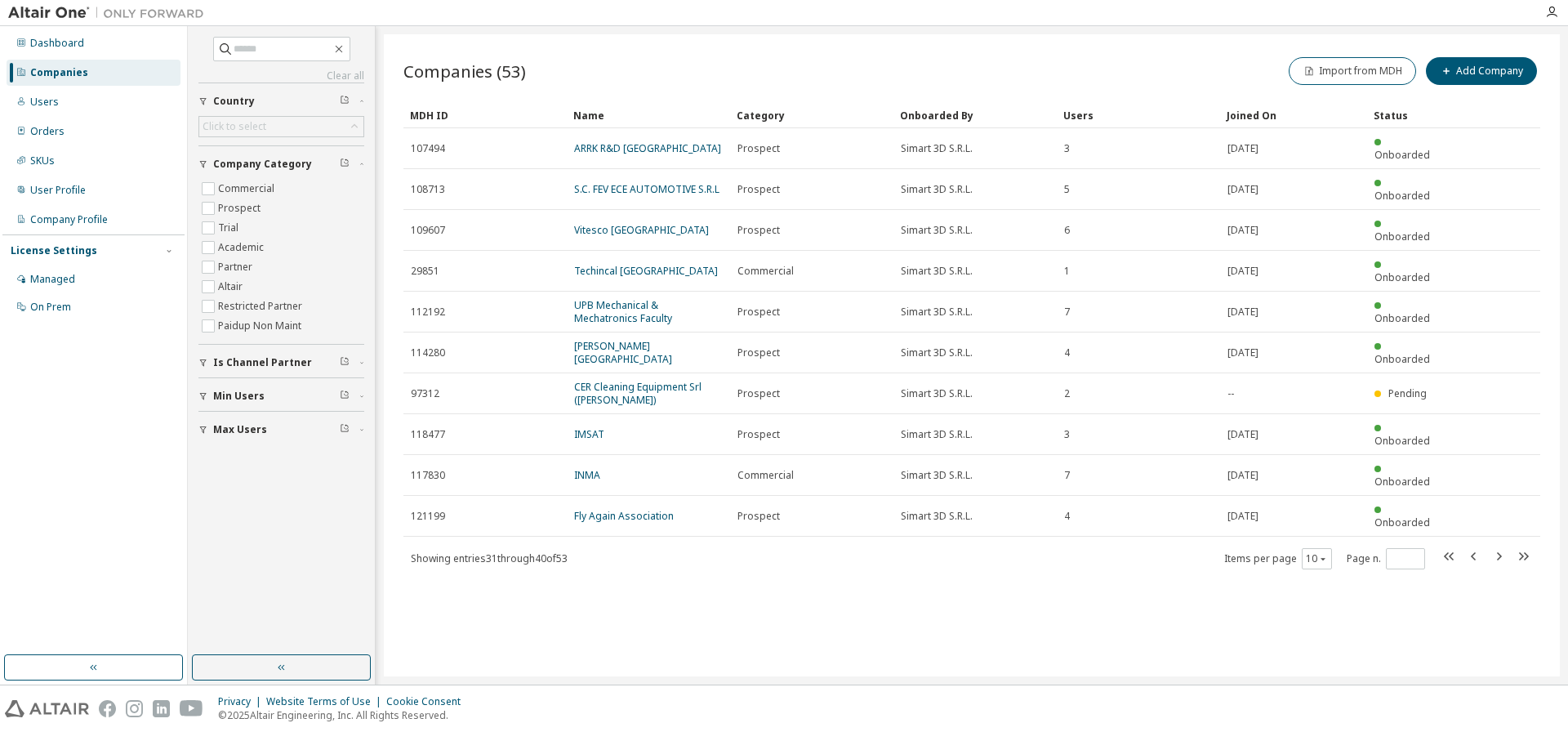
click at [1473, 546] on icon "button" at bounding box center [1473, 556] width 20 height 20
type input "*"
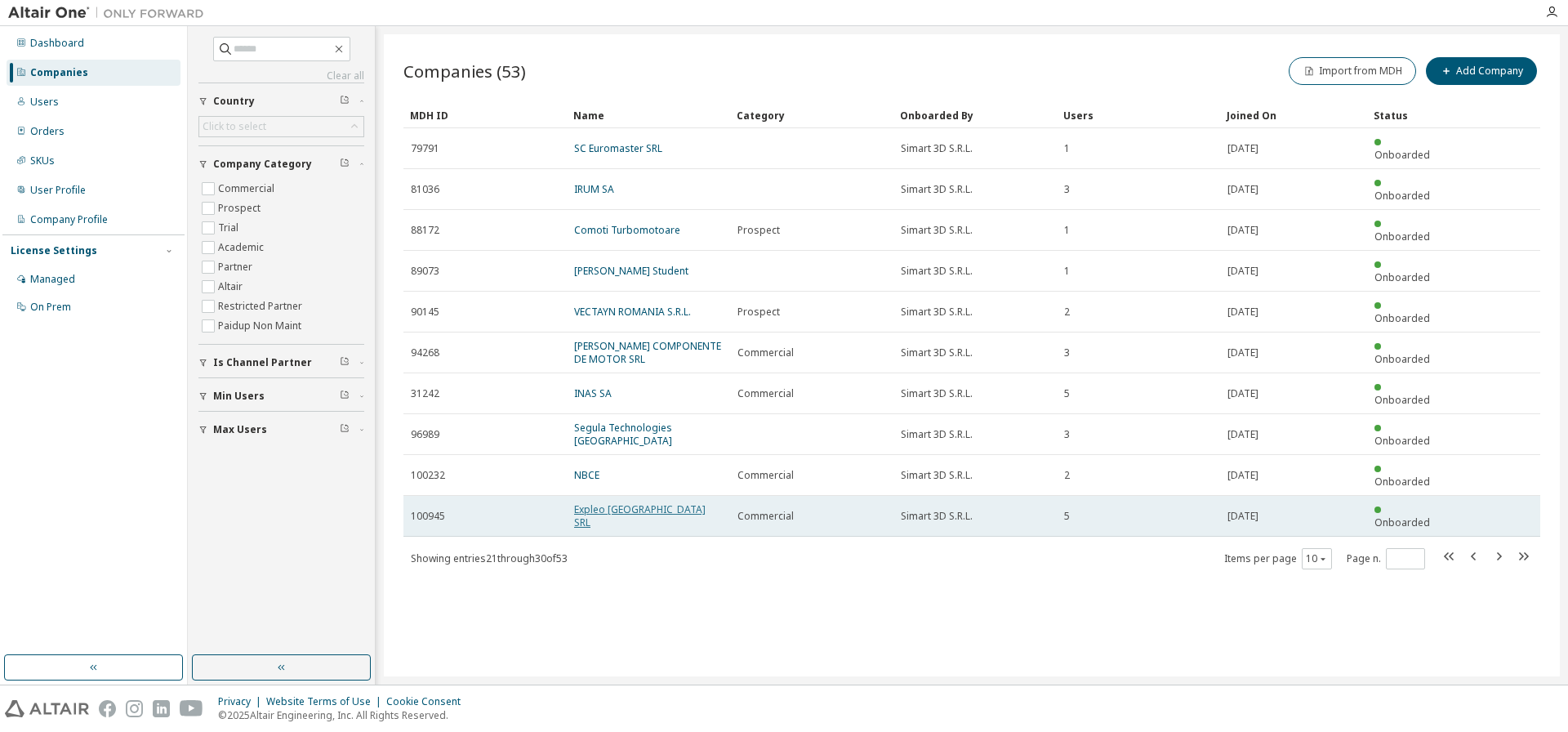
click at [634, 502] on link "Expleo [GEOGRAPHIC_DATA] SRL" at bounding box center [640, 515] width 131 height 27
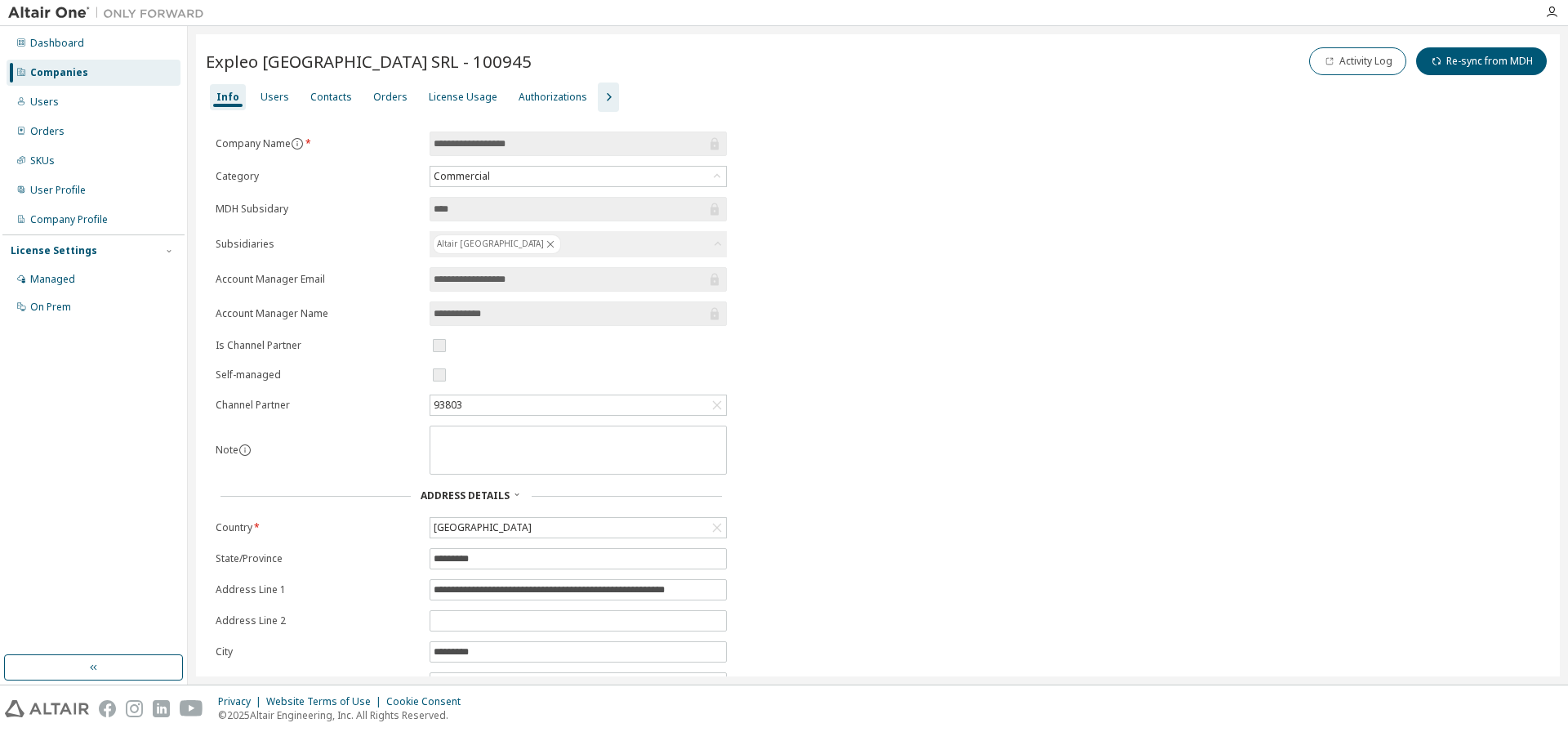
click at [453, 103] on div "License Usage" at bounding box center [463, 98] width 69 height 13
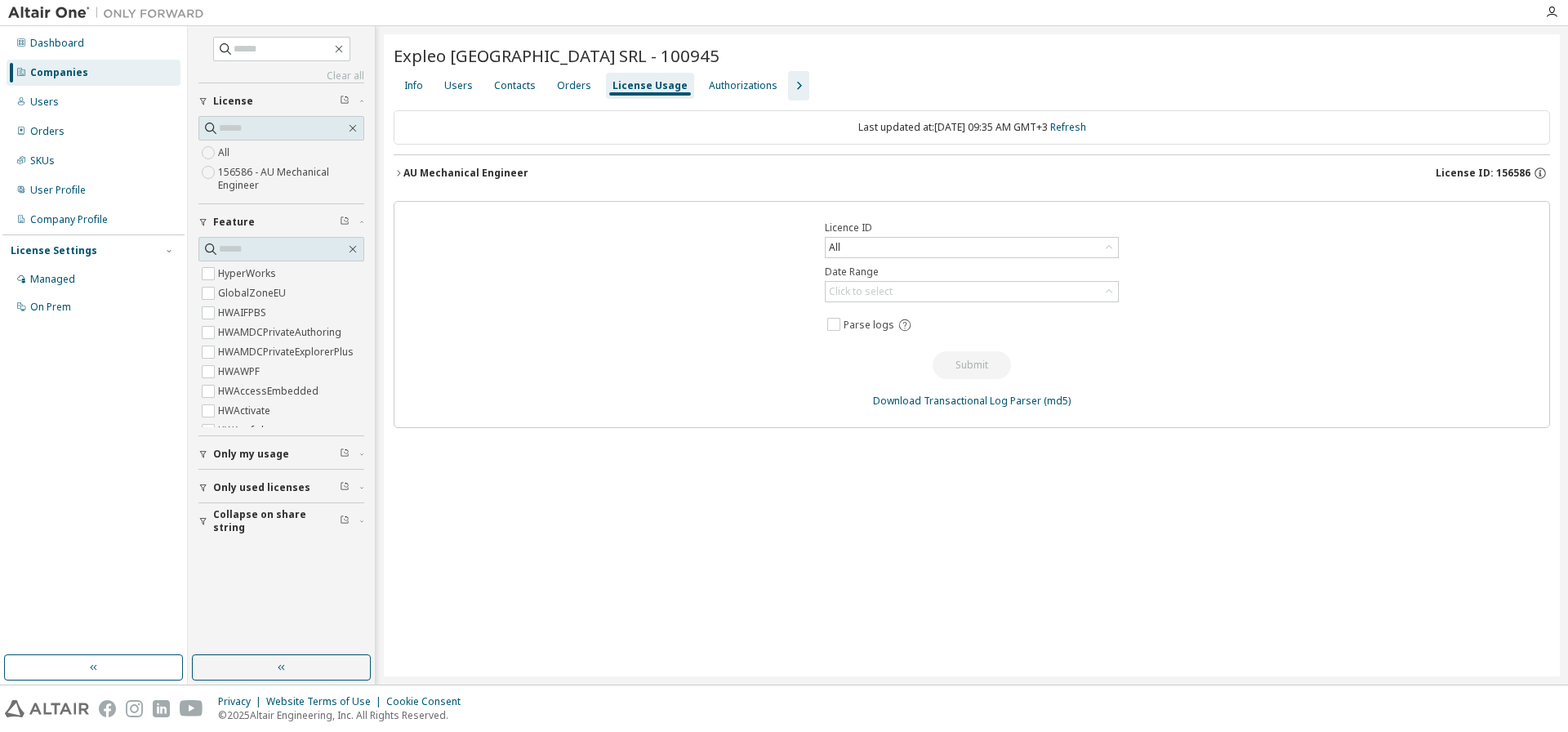
click at [420, 168] on div "AU Mechanical Engineer" at bounding box center [465, 174] width 125 height 13
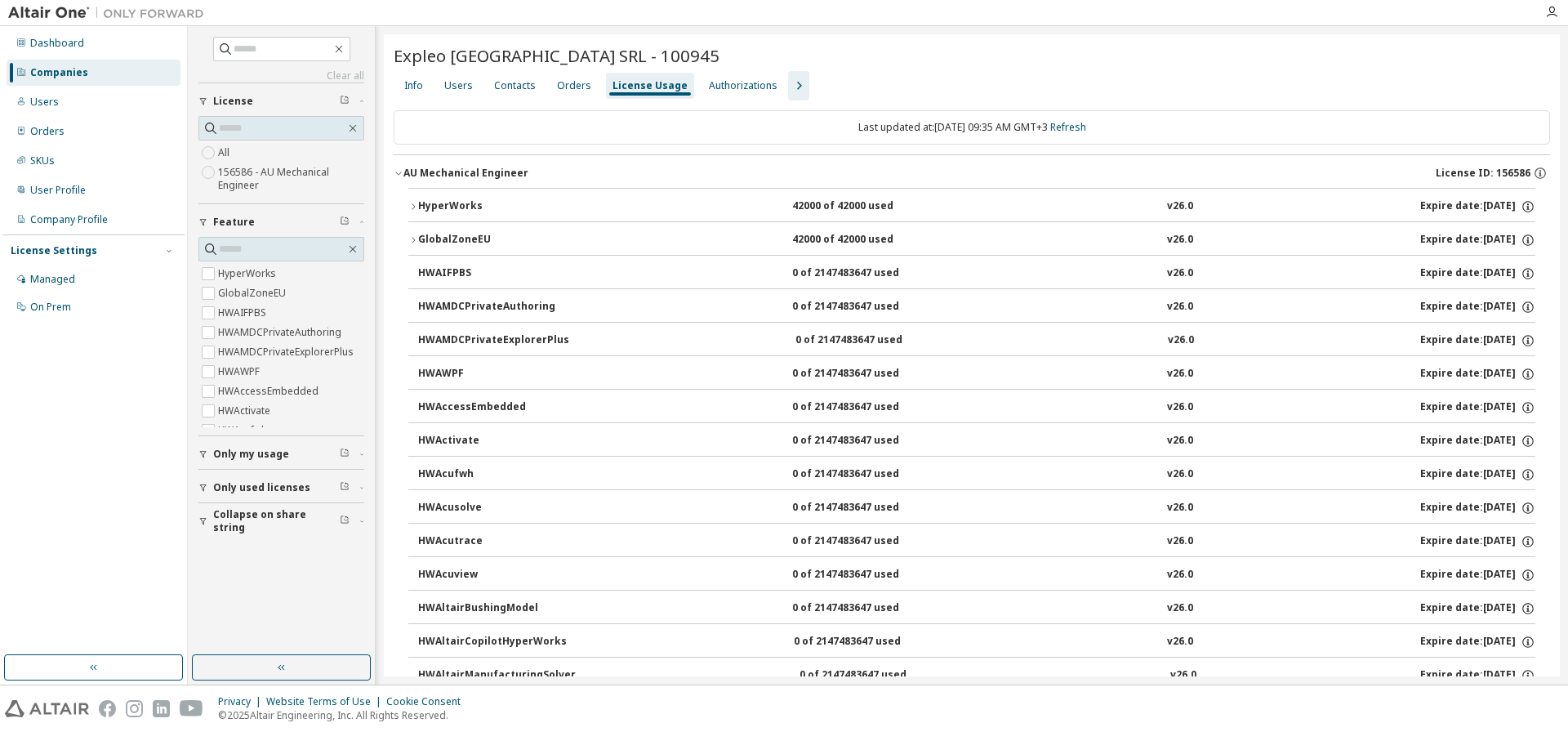
click at [64, 77] on div "Companies" at bounding box center [59, 72] width 58 height 13
